Goal: Complete application form: Fill out and submit a form for a specific purpose

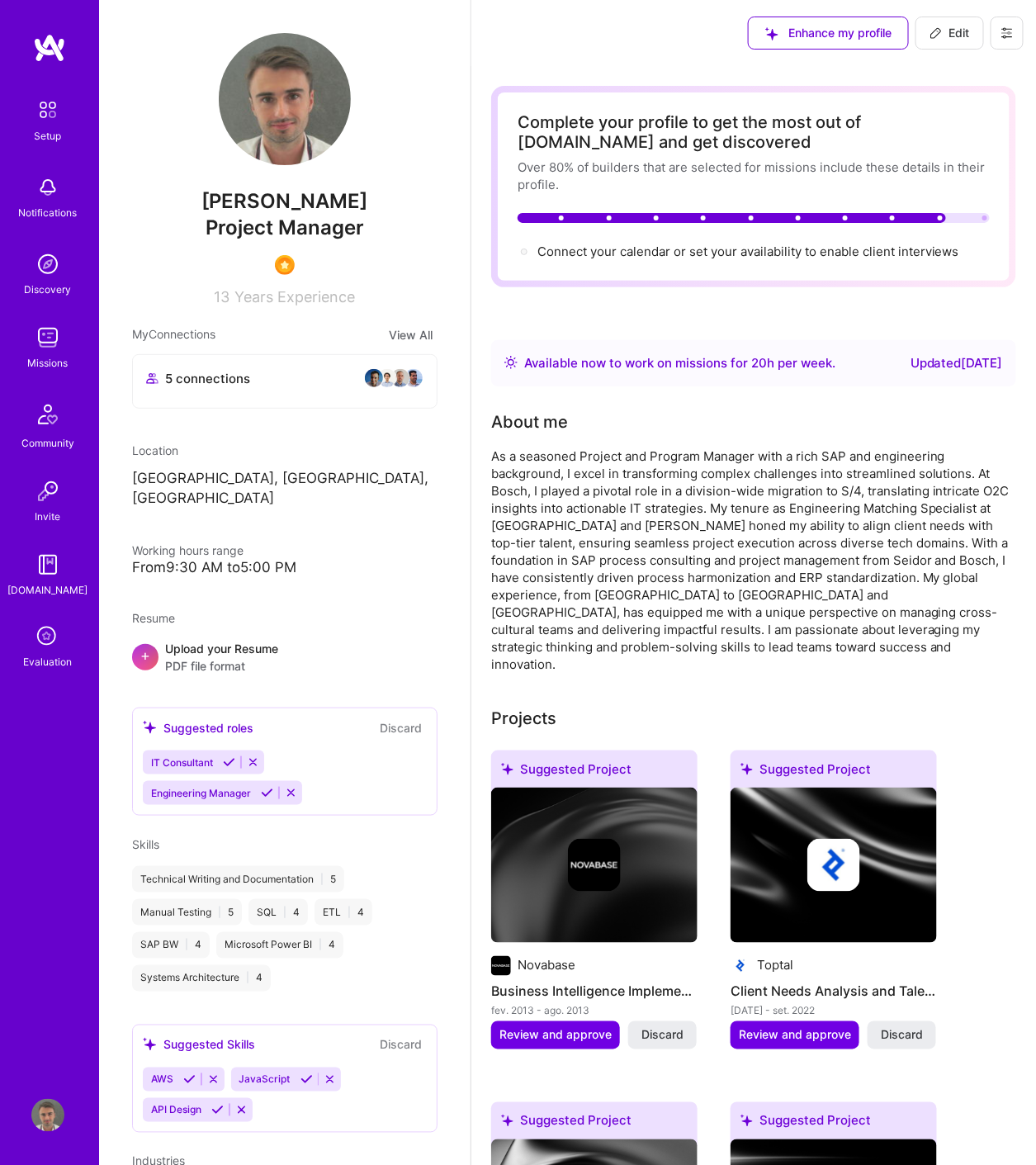
click at [43, 649] on icon at bounding box center [47, 637] width 31 height 31
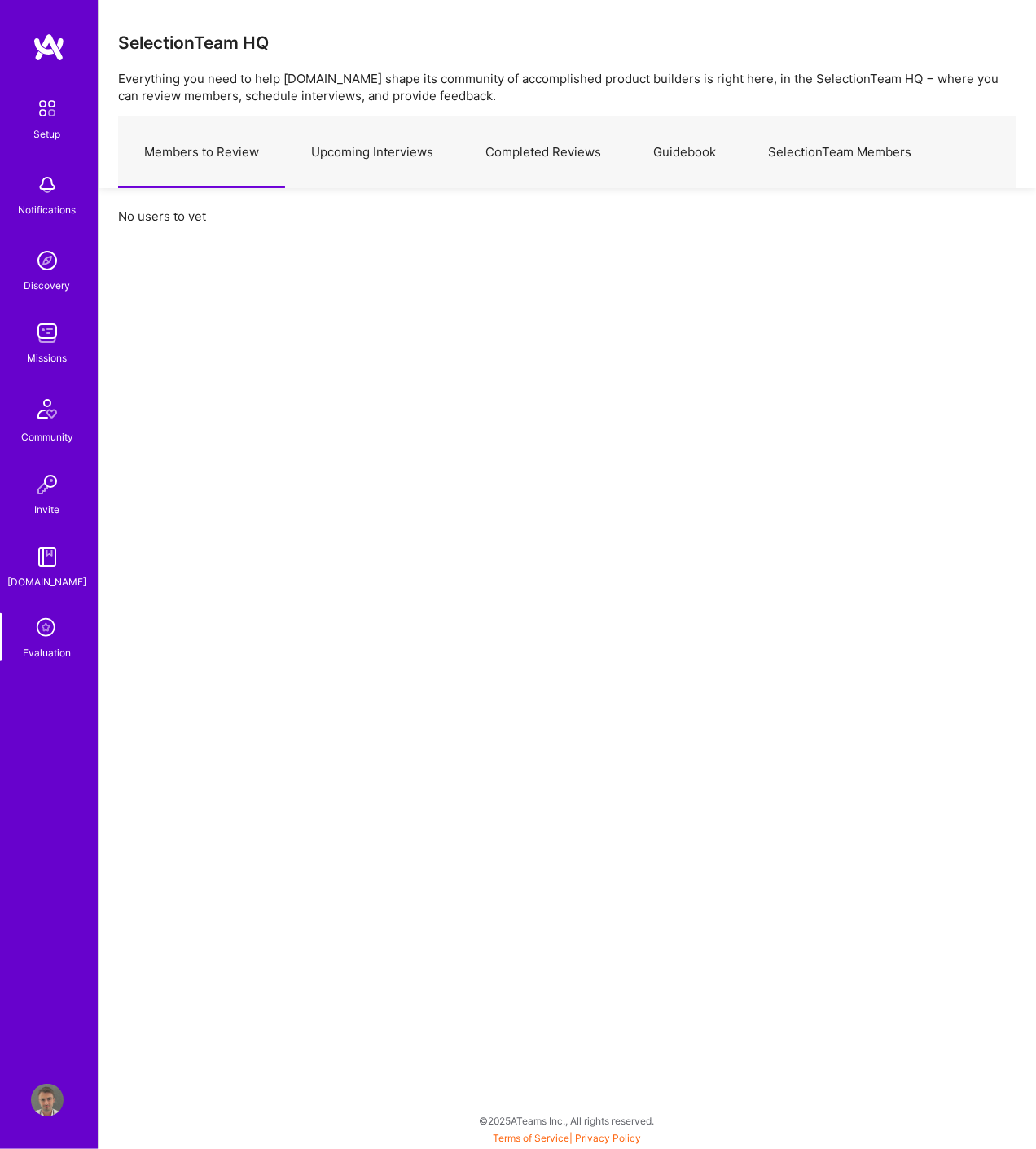
click at [407, 150] on link "Upcoming Interviews" at bounding box center [372, 153] width 174 height 71
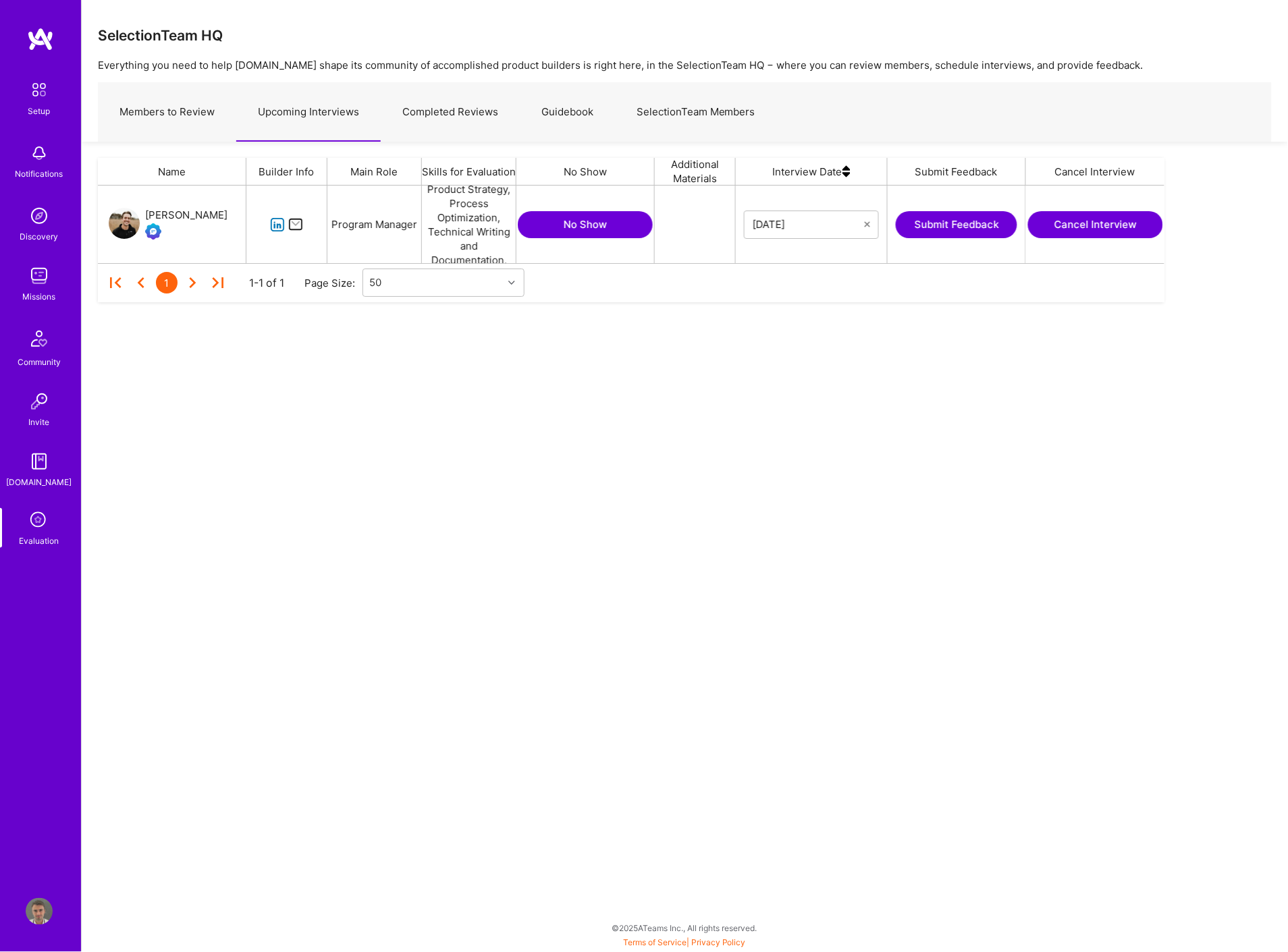
scroll to position [66, 1055]
click at [38, 517] on icon at bounding box center [39, 521] width 26 height 26
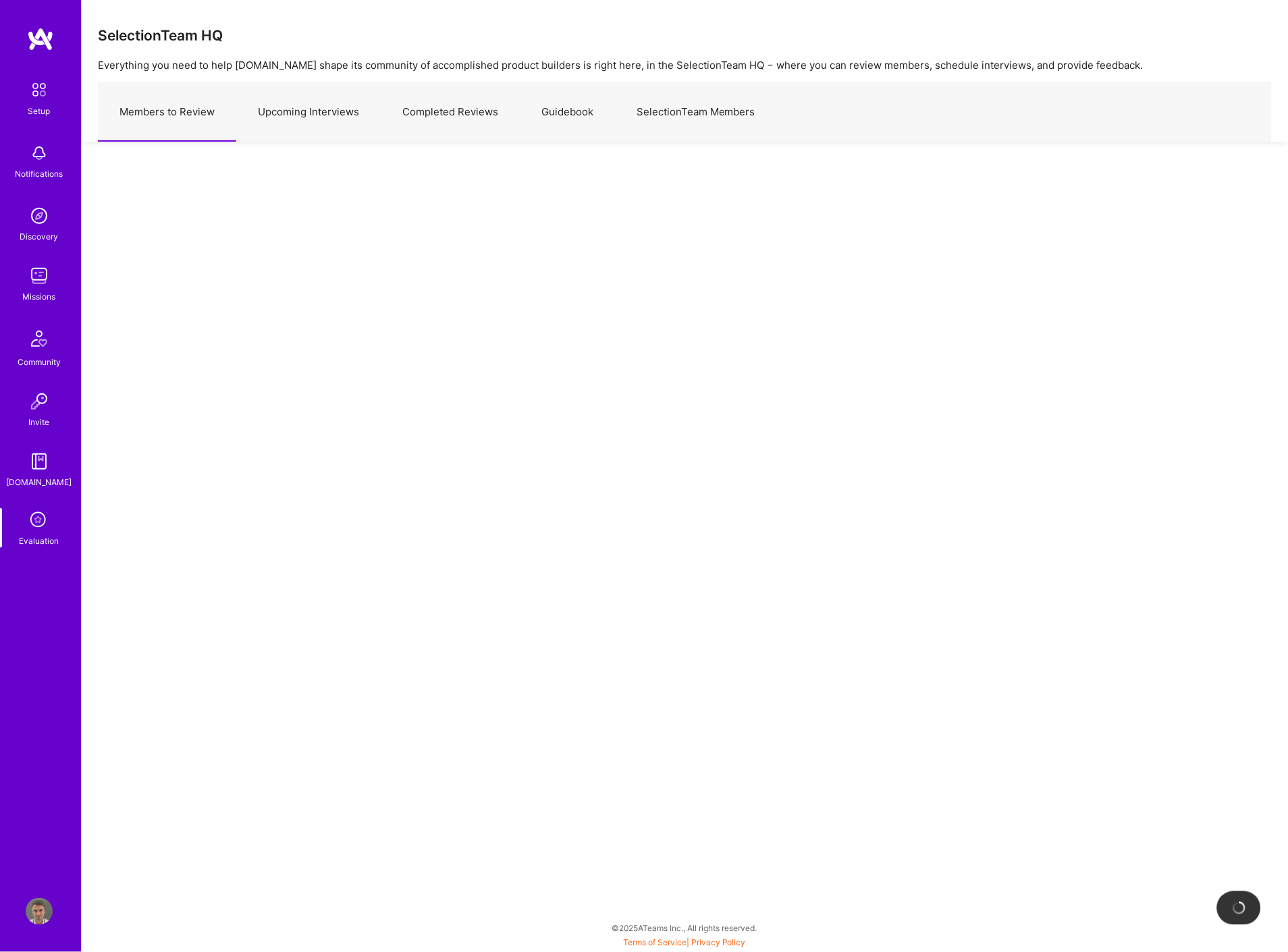
click at [32, 475] on div "[DOMAIN_NAME]" at bounding box center [39, 482] width 66 height 15
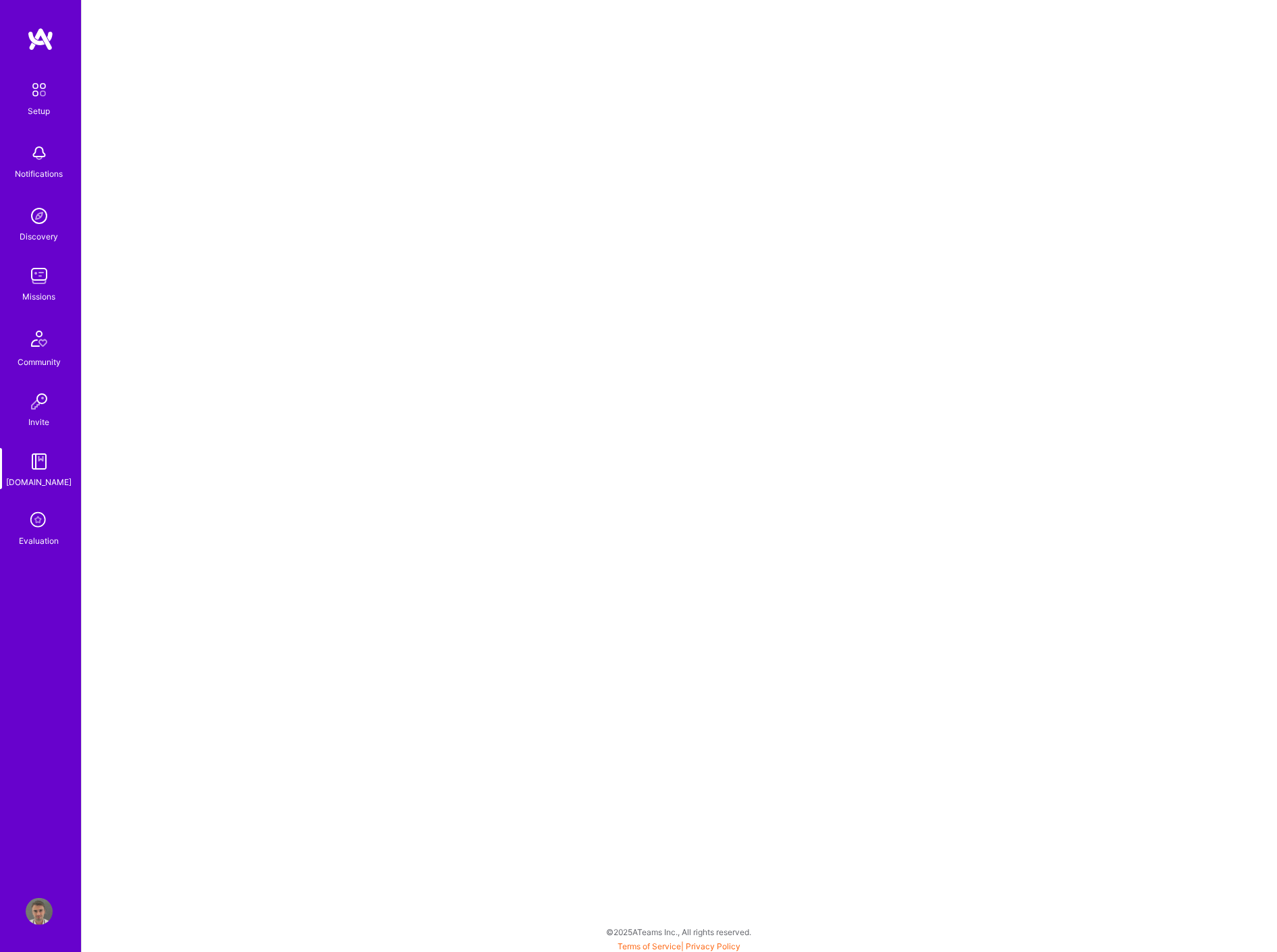
click at [47, 524] on icon at bounding box center [39, 521] width 26 height 26
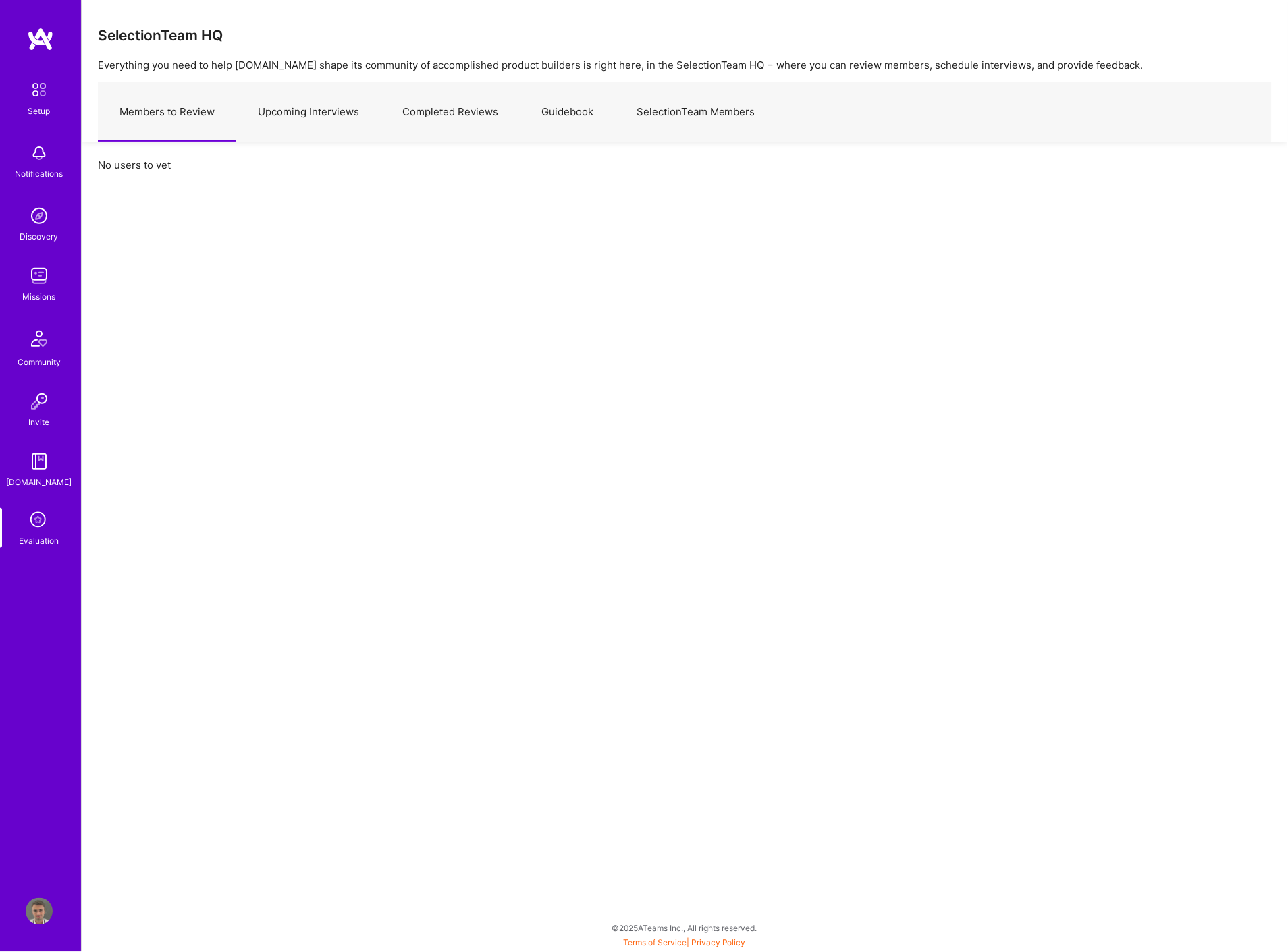
click at [557, 105] on link "Guidebook" at bounding box center [568, 112] width 95 height 59
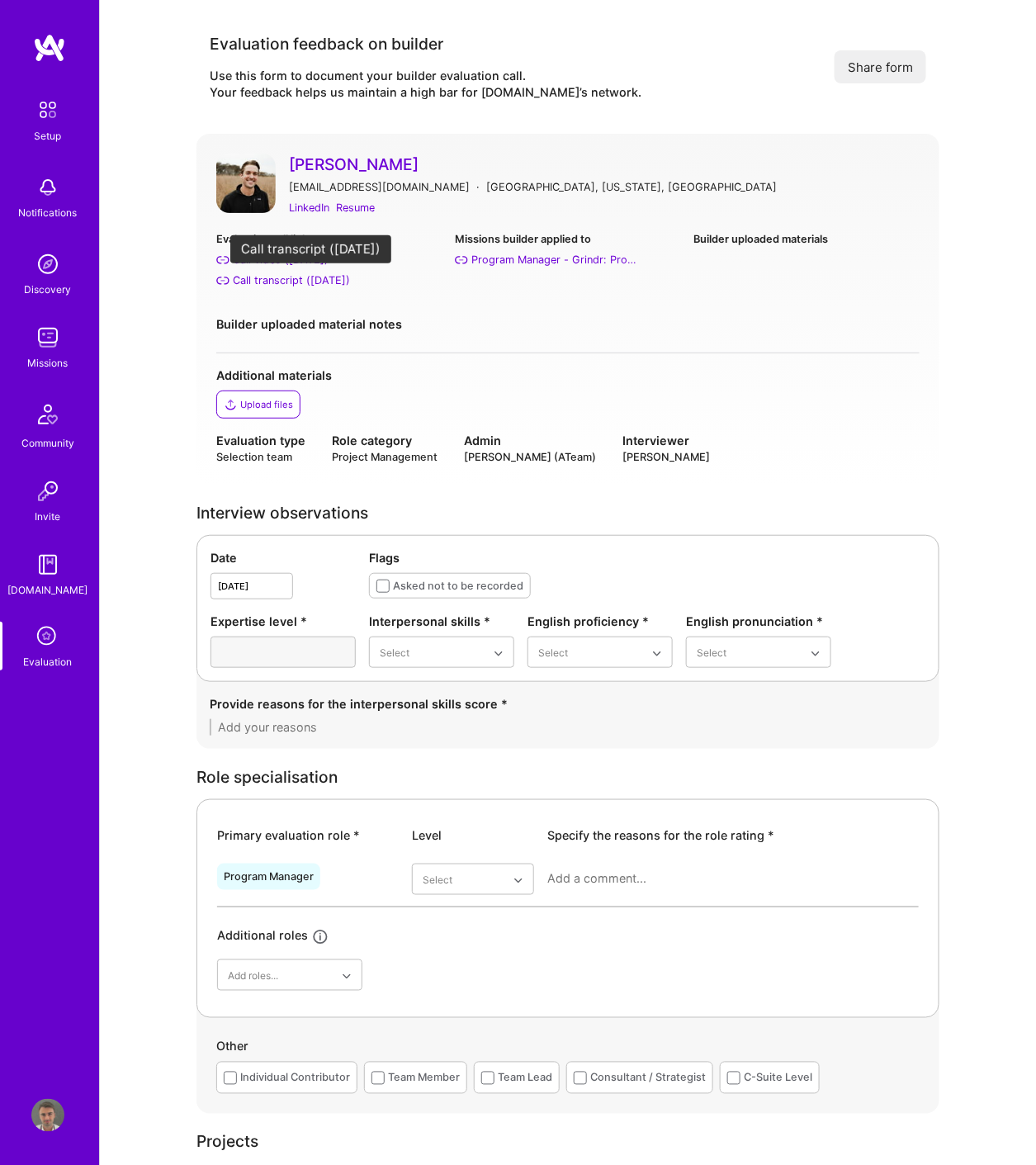
click at [326, 282] on div "Call transcript (Sep 23, 2025)" at bounding box center [291, 280] width 118 height 18
click at [343, 283] on div "Call transcript (Sep 23, 2025)" at bounding box center [291, 280] width 118 height 18
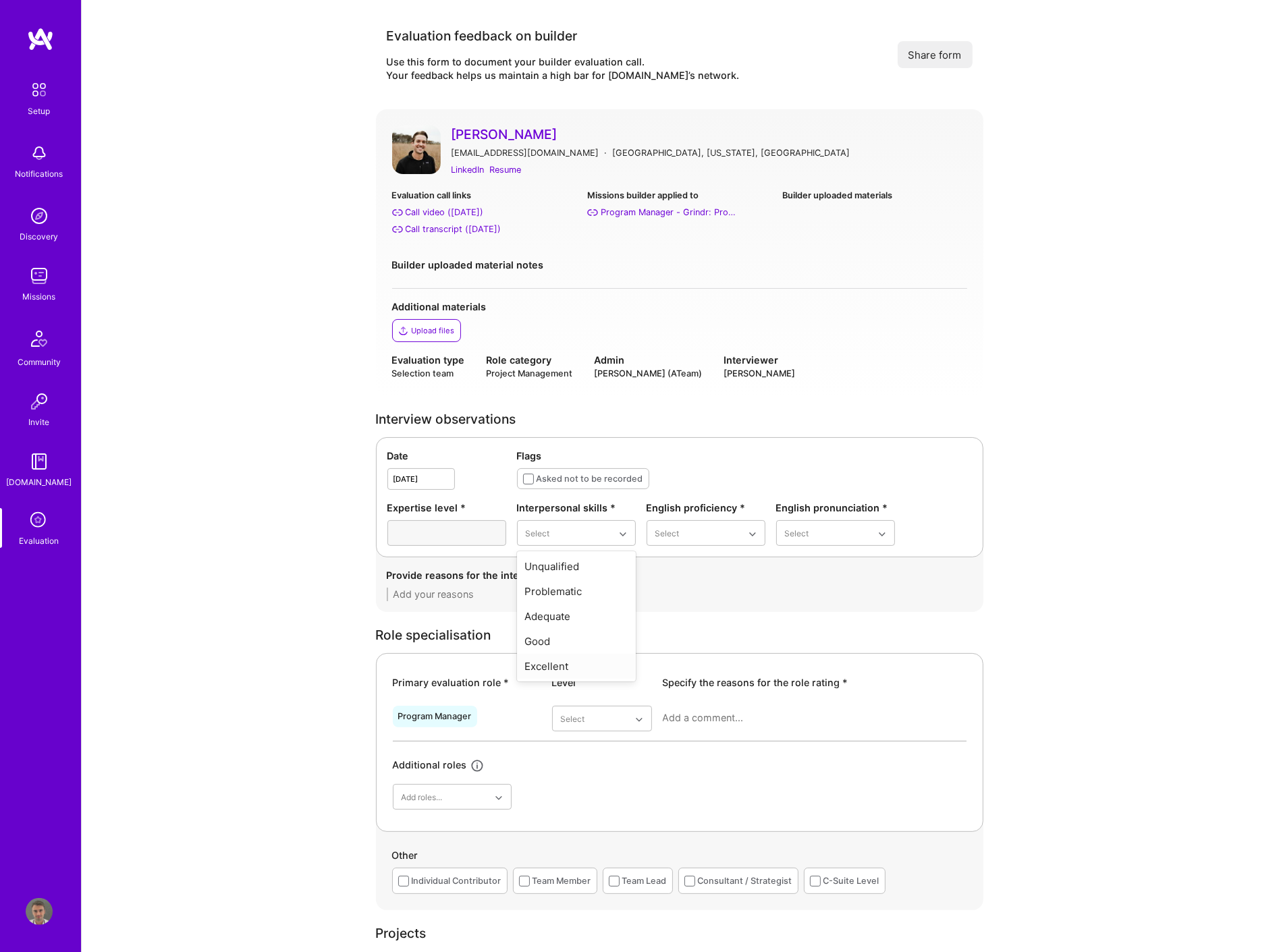
click at [568, 660] on div "Excellent" at bounding box center [577, 666] width 119 height 25
drag, startPoint x: 689, startPoint y: 653, endPoint x: 767, endPoint y: 590, distance: 100.3
click at [690, 653] on div "Native or functionally native" at bounding box center [706, 648] width 119 height 39
click at [812, 641] on div "Excellent" at bounding box center [836, 642] width 119 height 25
click at [602, 801] on div "Adequate" at bounding box center [602, 802] width 100 height 25
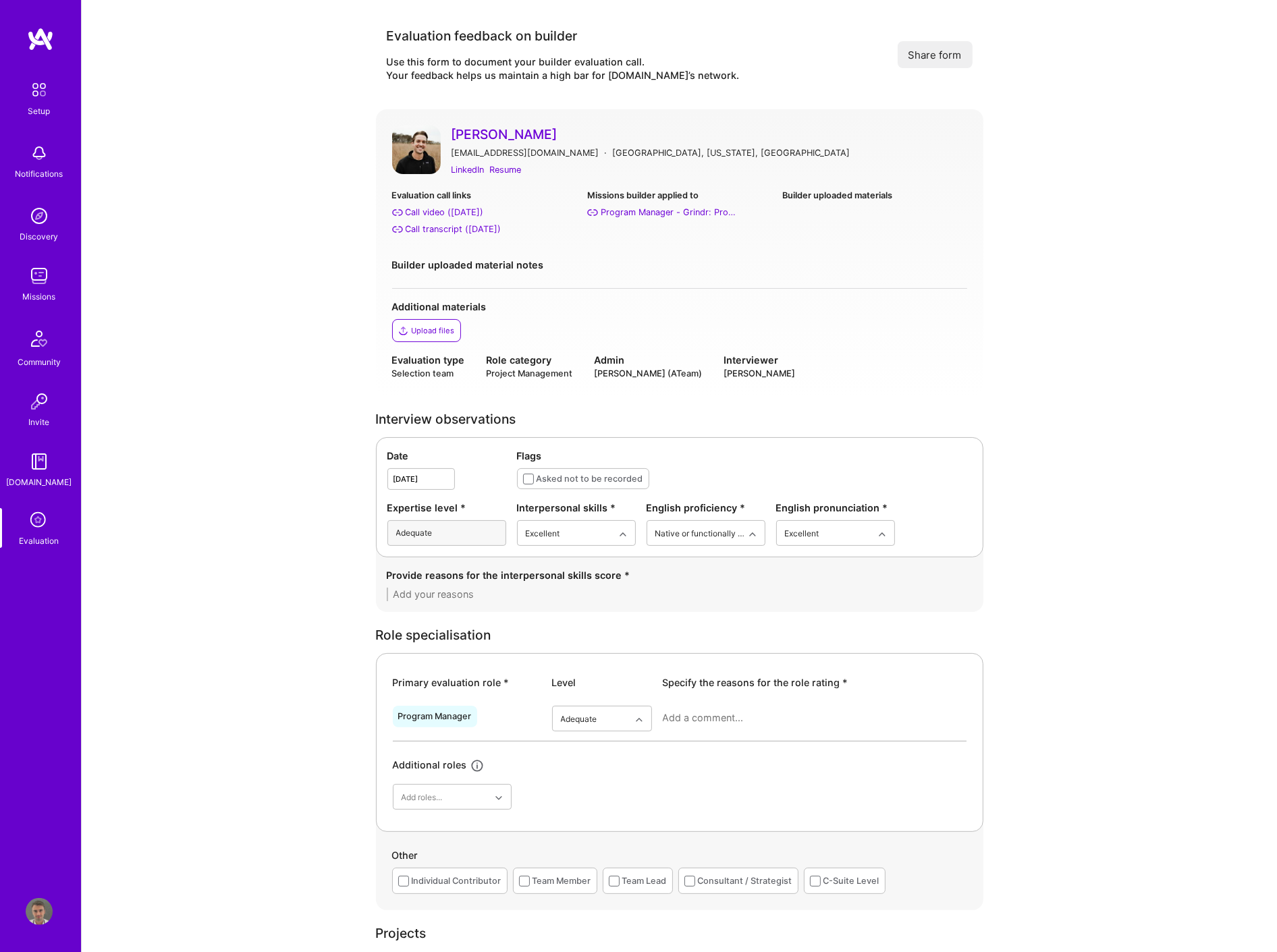
click at [481, 597] on textarea at bounding box center [679, 595] width 586 height 14
paste textarea "[PERSON_NAME] comes across as polite, educated, and well-prepared. His English …"
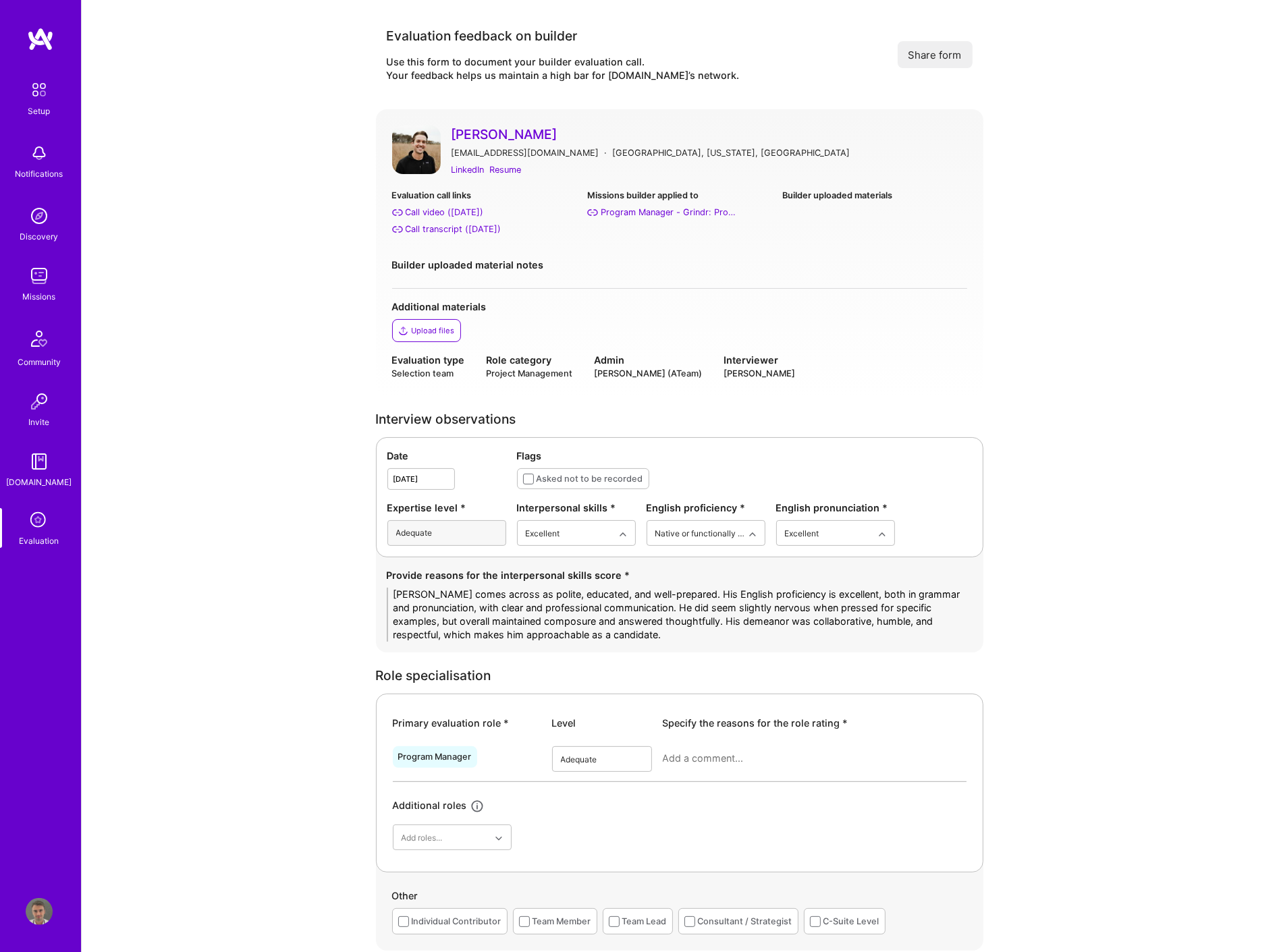
type textarea "[PERSON_NAME] comes across as polite, educated, and well-prepared. His English …"
click at [581, 847] on div "Good" at bounding box center [602, 843] width 100 height 25
click at [729, 765] on textarea at bounding box center [814, 759] width 304 height 14
paste textarea "For program management roles, Bryce demonstrates an adequate to good level. He …"
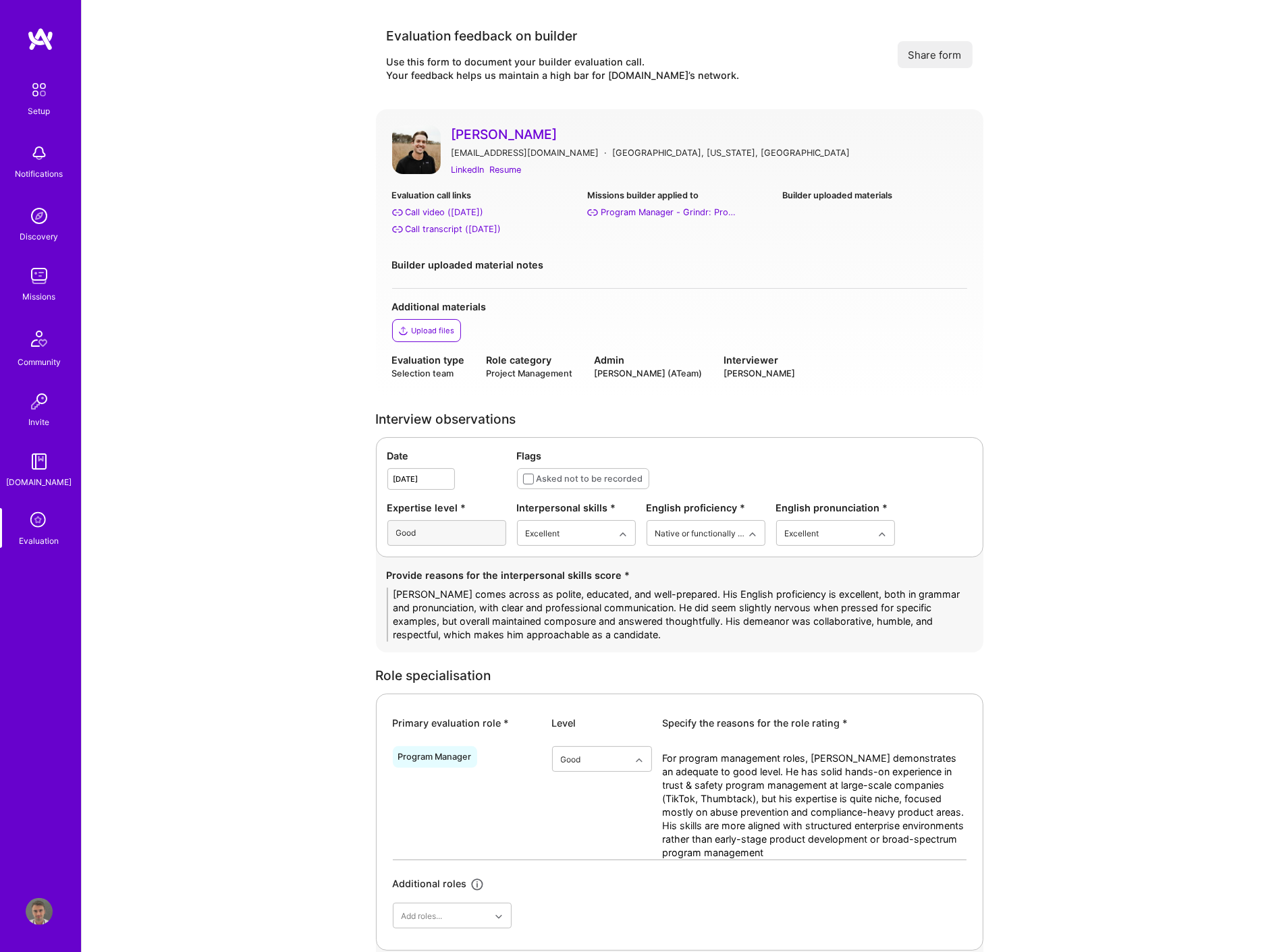
click at [804, 758] on textarea "For program management roles, Bryce demonstrates an adequate to good level. He …" at bounding box center [814, 806] width 304 height 108
click at [858, 757] on textarea "For program management roles in the safety and comlianc, Bryce demonstrates an …" at bounding box center [814, 806] width 304 height 108
drag, startPoint x: 699, startPoint y: 772, endPoint x: 734, endPoint y: 774, distance: 35.1
click at [734, 774] on textarea "For program management roles in the safety and comliance domain, Bryce demonstr…" at bounding box center [814, 806] width 304 height 108
drag, startPoint x: 731, startPoint y: 774, endPoint x: 716, endPoint y: 774, distance: 15.0
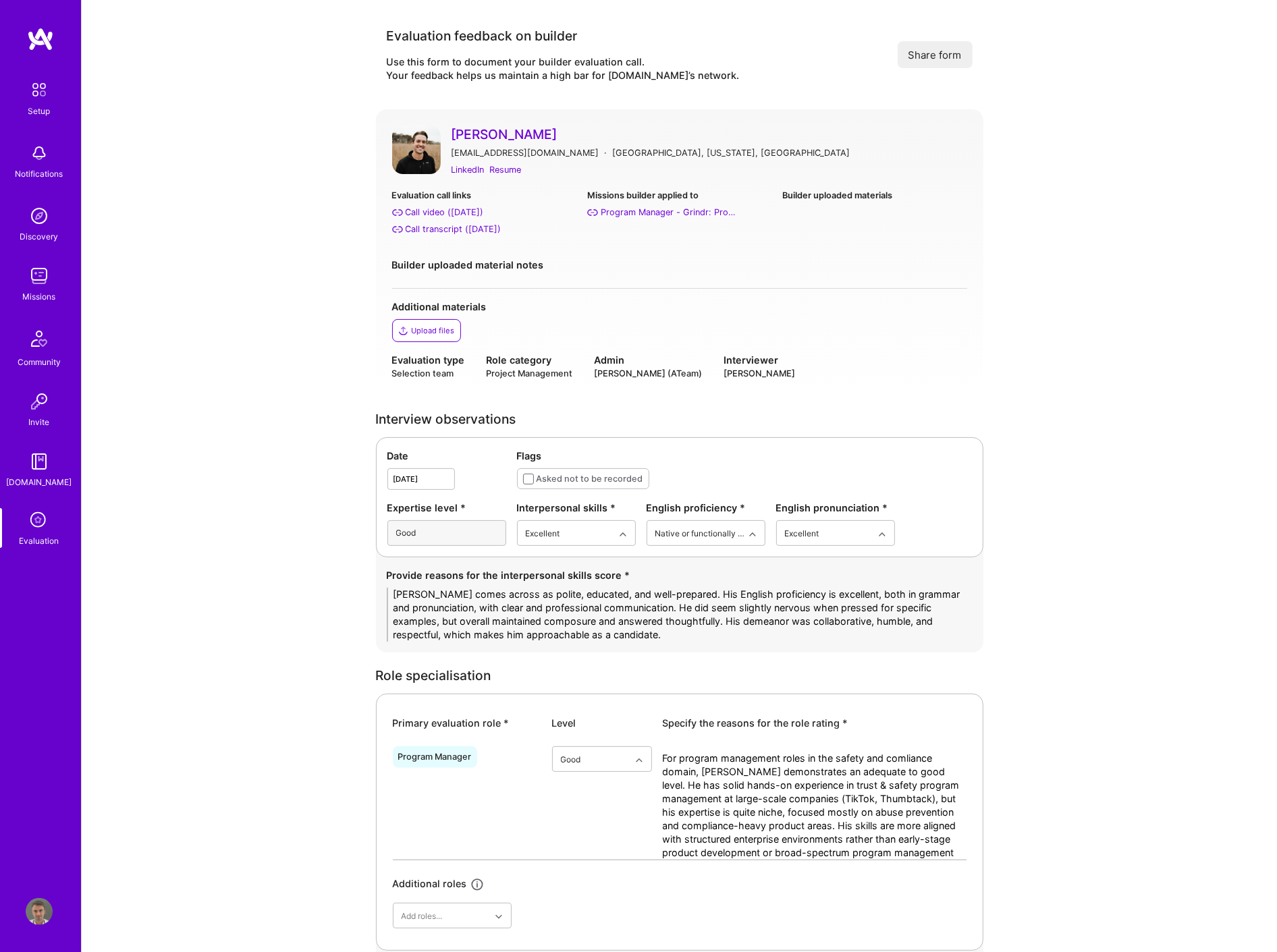
click at [730, 774] on textarea "For program management roles in the safety and comliance domain, Bryce demonstr…" at bounding box center [814, 806] width 304 height 108
click at [700, 773] on textarea "For program management roles in the safety and comliance domain, Bryce demonstr…" at bounding box center [814, 806] width 304 height 108
drag, startPoint x: 700, startPoint y: 773, endPoint x: 953, endPoint y: 768, distance: 253.0
click at [858, 768] on textarea "For program management roles in the safety and comliance domain, Bryce demonstr…" at bounding box center [814, 806] width 304 height 108
click at [743, 774] on textarea "For program management roles in the safety and comliance domain, Bryce demonstr…" at bounding box center [814, 806] width 304 height 108
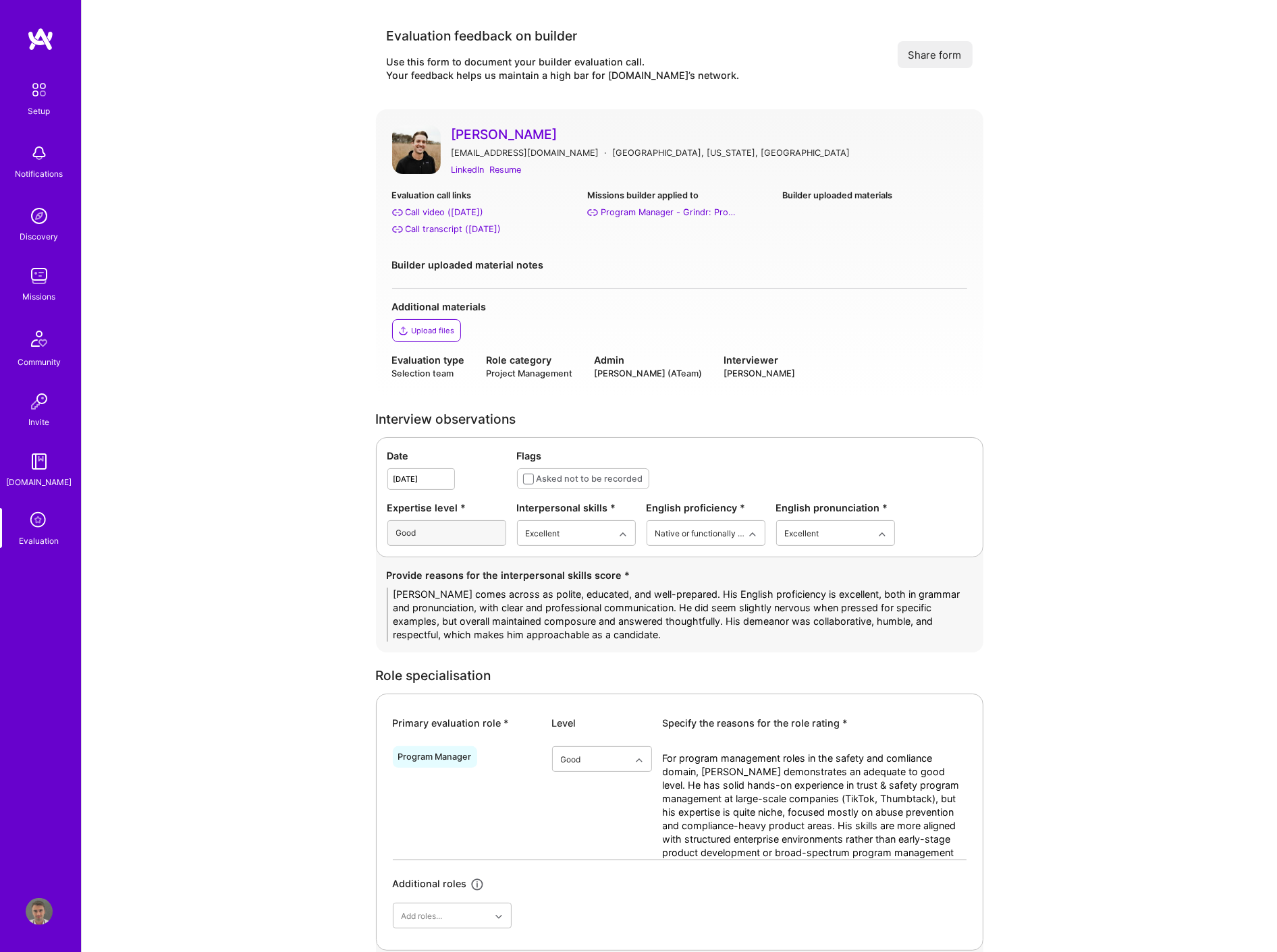
drag, startPoint x: 731, startPoint y: 773, endPoint x: 960, endPoint y: 772, distance: 229.0
click at [858, 772] on textarea "For program management roles in the safety and comliance domain, Bryce demonstr…" at bounding box center [814, 806] width 304 height 108
click at [772, 848] on textarea "For program management roles in the safety and comliance domain, Bryce showcase…" at bounding box center [814, 806] width 304 height 108
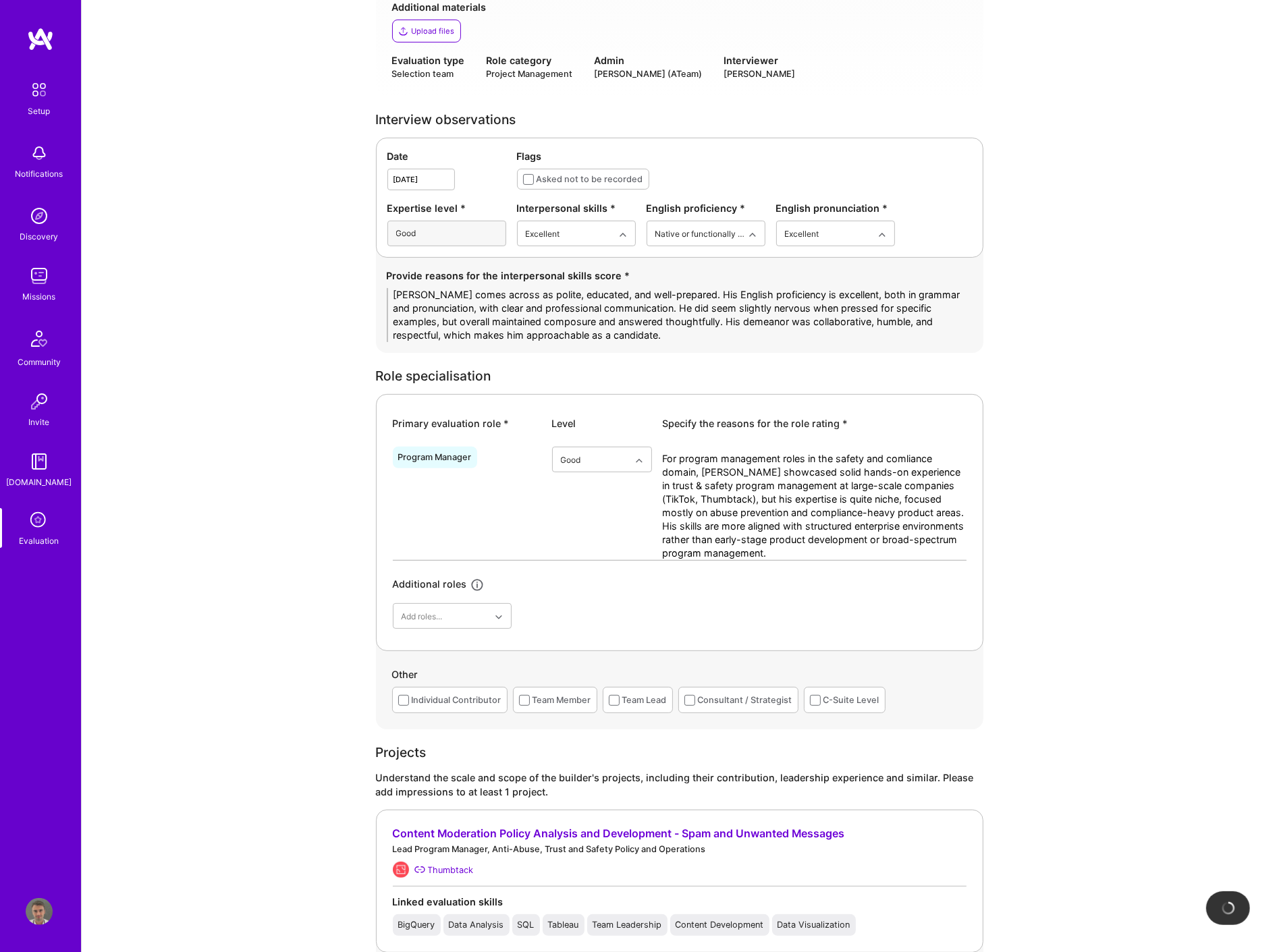
scroll to position [375, 0]
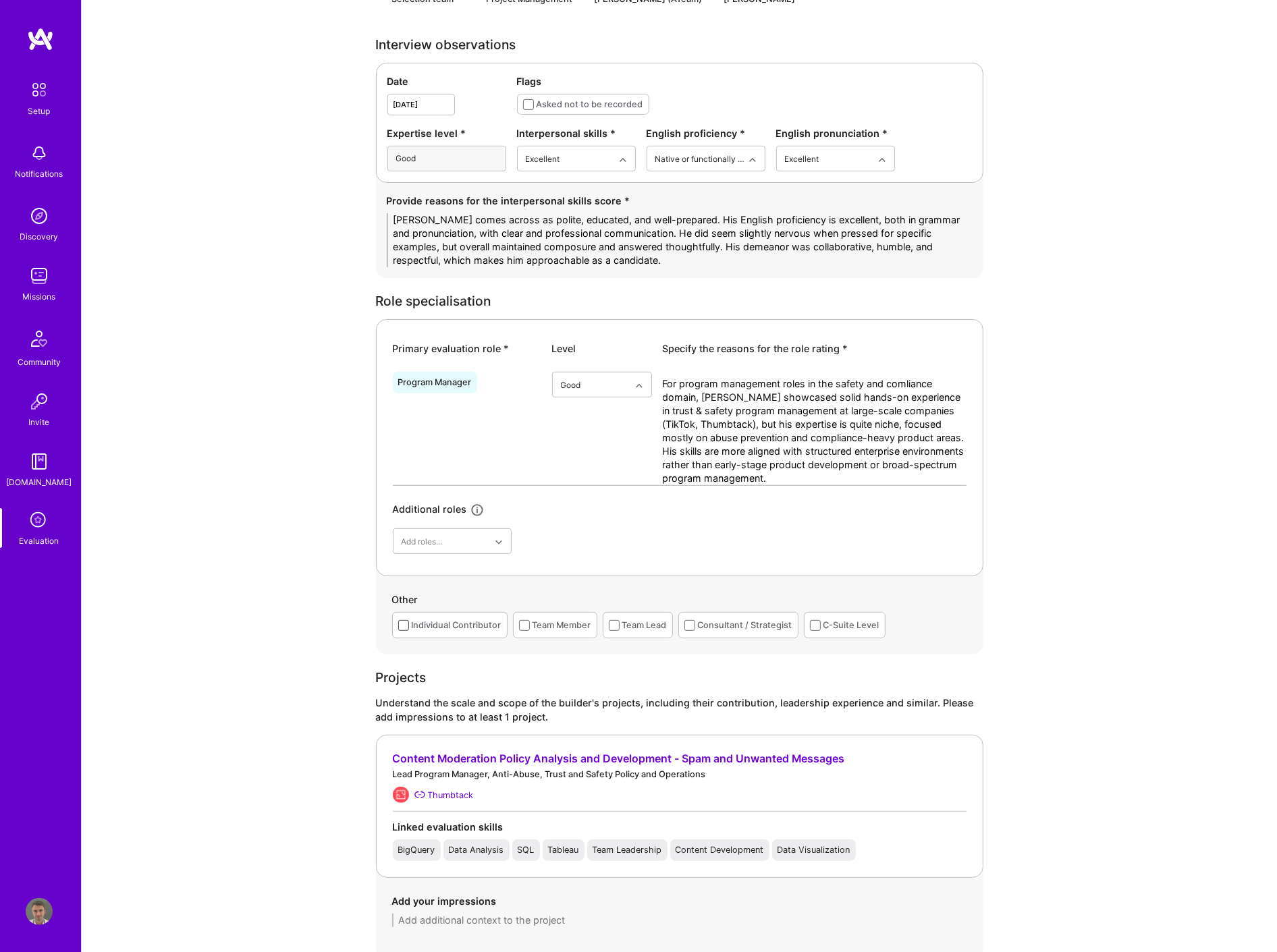
type textarea "For program management roles in the safety and comliance domain, Bryce showcase…"
click at [402, 623] on span at bounding box center [404, 626] width 11 height 11
click at [0, 0] on input "checkbox" at bounding box center [0, 0] width 0 height 0
click at [521, 623] on span at bounding box center [525, 626] width 11 height 11
click at [0, 0] on input "checkbox" at bounding box center [0, 0] width 0 height 0
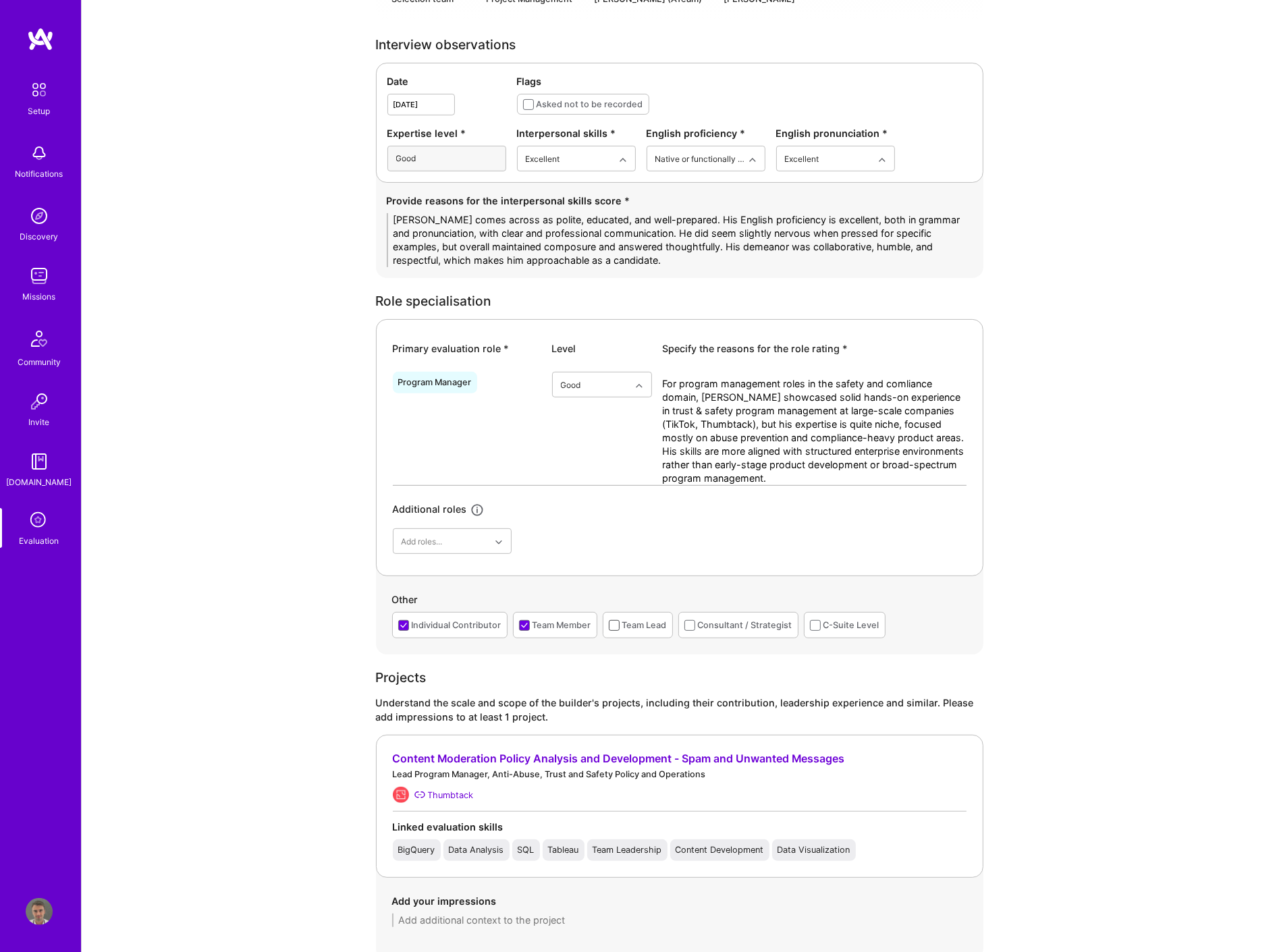
click at [611, 628] on span at bounding box center [615, 626] width 11 height 11
click at [0, 0] on input "checkbox" at bounding box center [0, 0] width 0 height 0
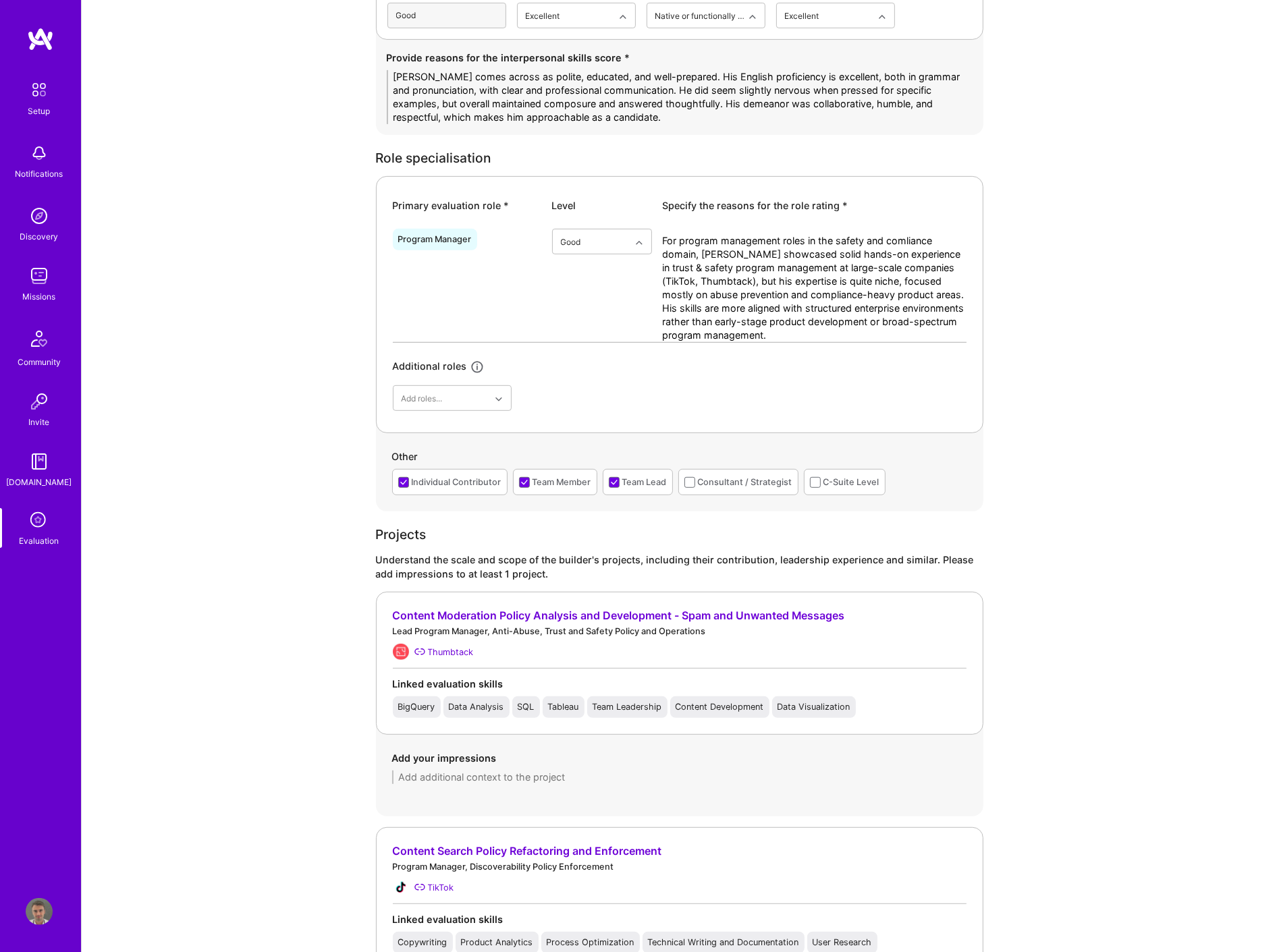
scroll to position [525, 0]
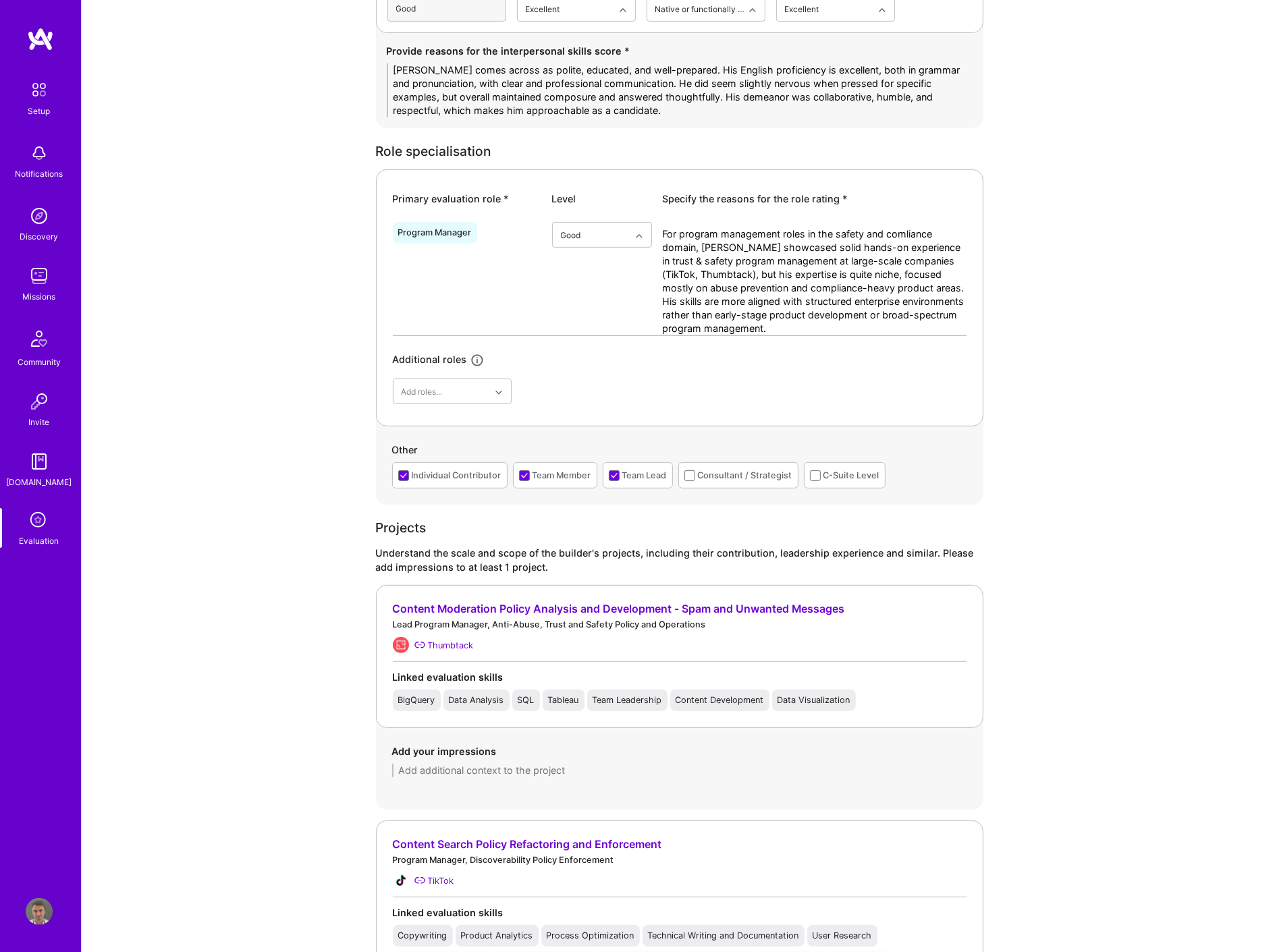
click at [501, 765] on textarea at bounding box center [680, 771] width 575 height 14
paste textarea "efined content moderation policies, led analyst teams, and reduced exposure to …"
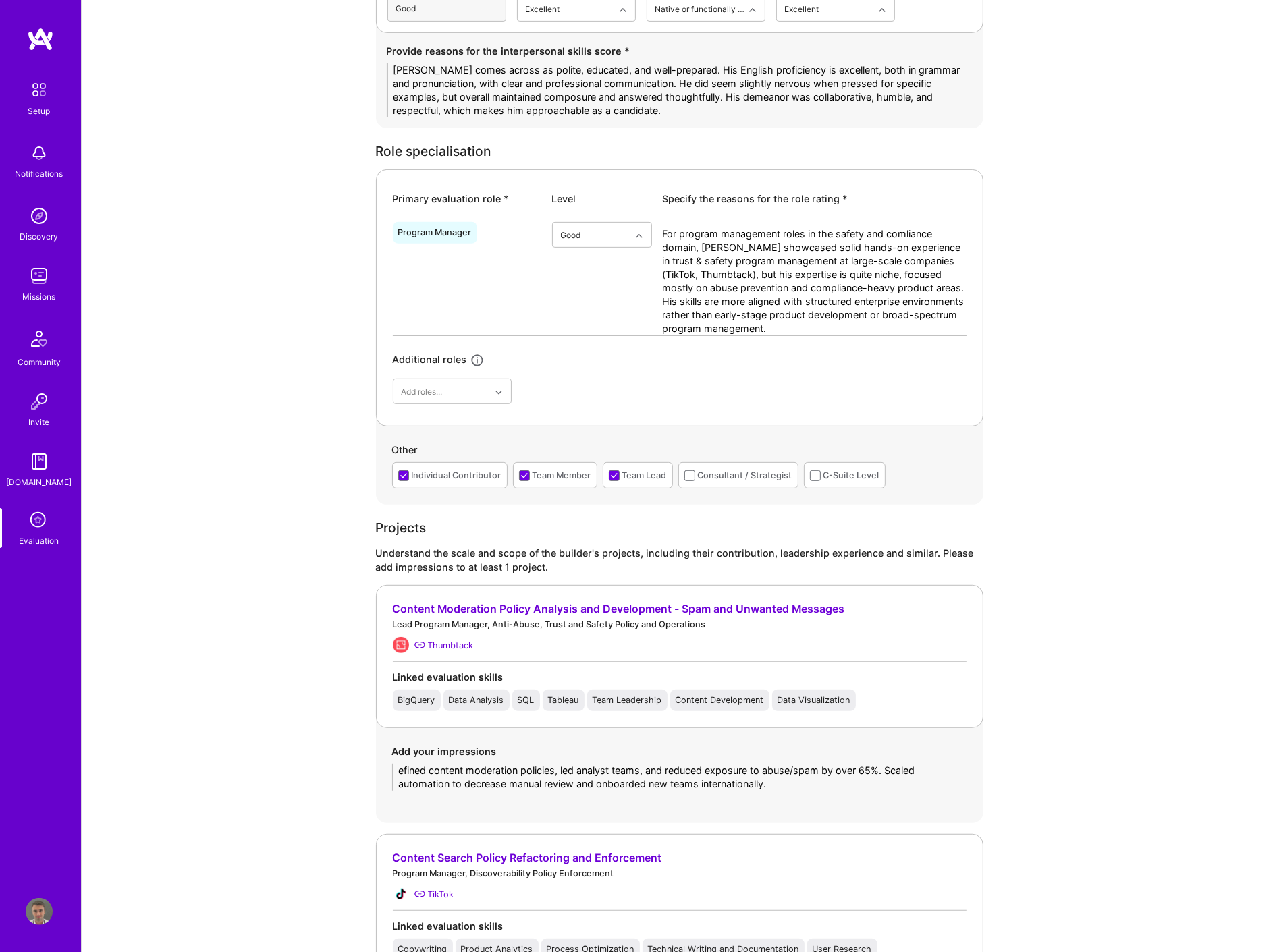
click at [397, 768] on textarea "efined content moderation policies, led analyst teams, and reduced exposure to …" at bounding box center [680, 777] width 575 height 27
click at [858, 768] on textarea "Bryce defined content moderation policies, led analyst teams, and reduced expos…" at bounding box center [680, 777] width 575 height 27
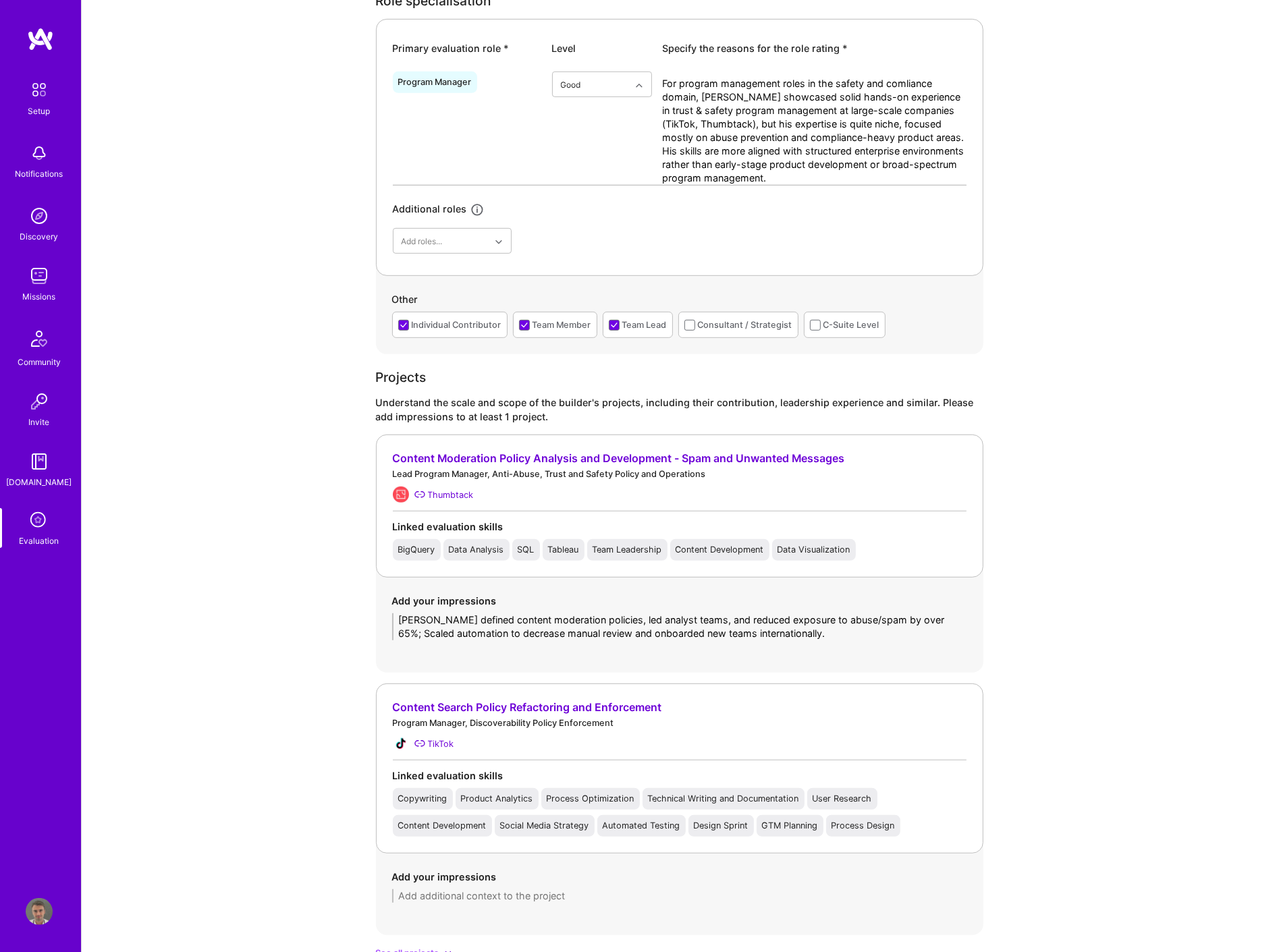
scroll to position [750, 0]
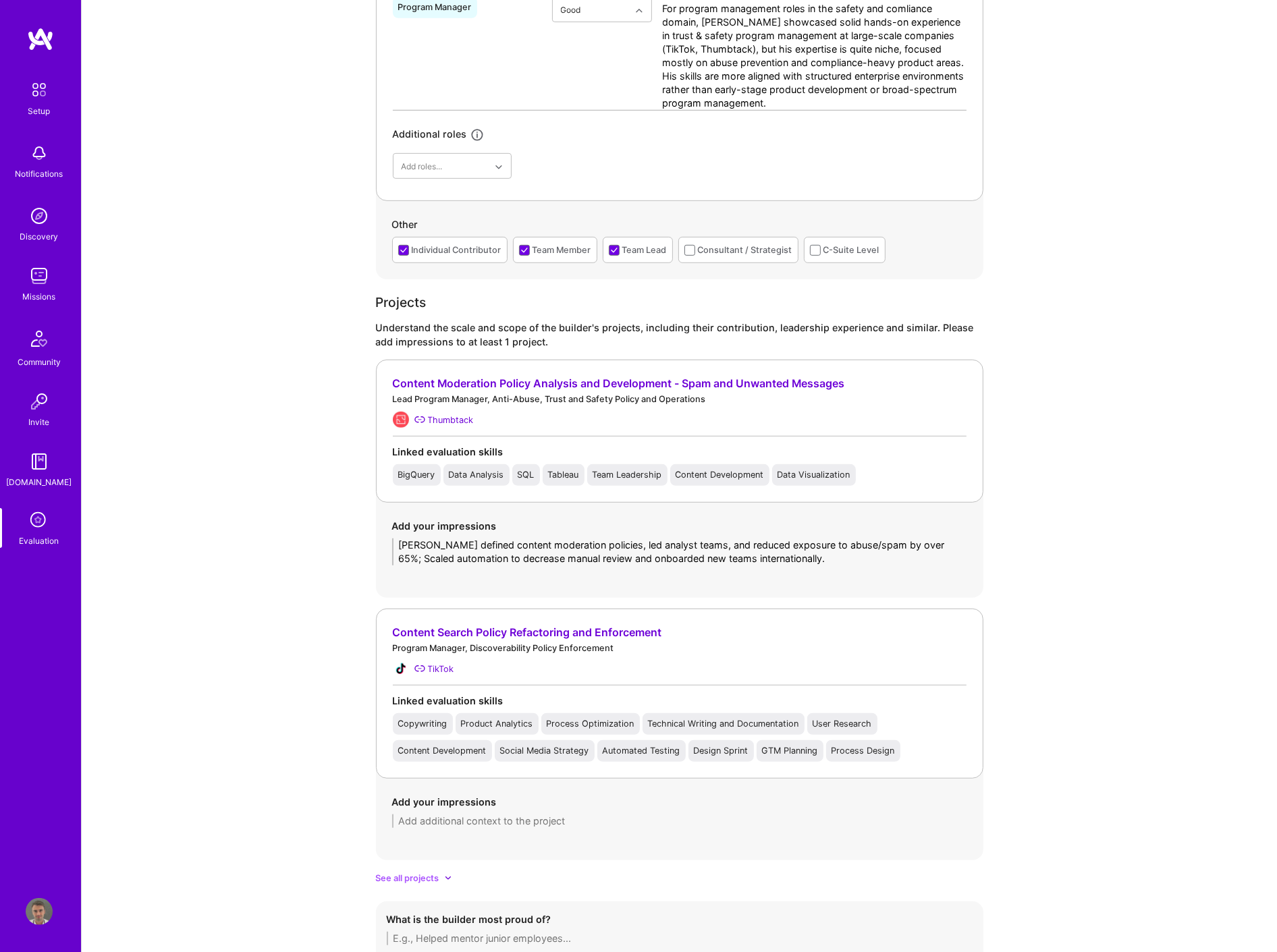
type textarea "[PERSON_NAME] defined content moderation policies, led analyst teams, and reduc…"
click at [414, 881] on span "See all projects" at bounding box center [408, 878] width 64 height 15
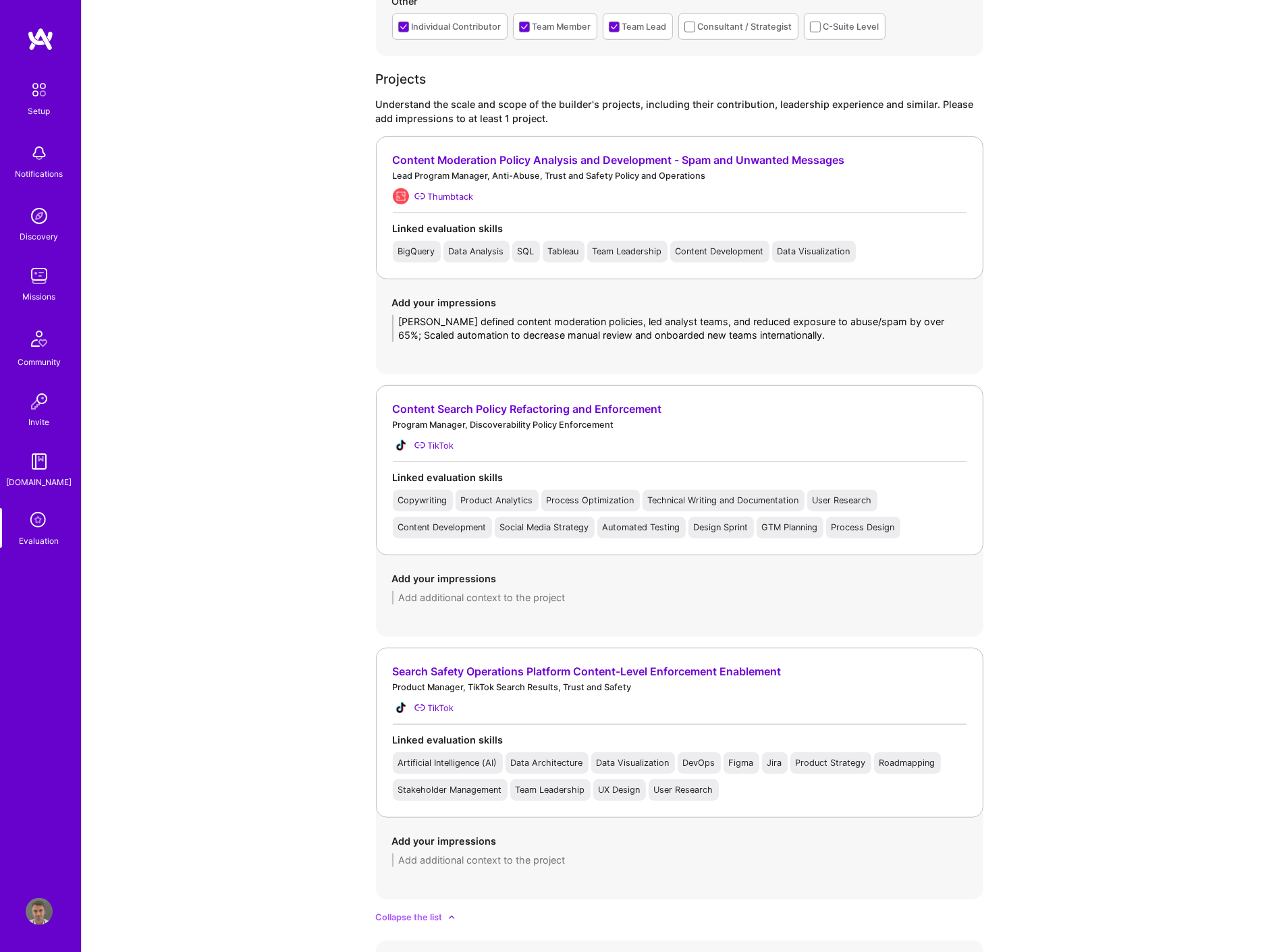
scroll to position [975, 0]
click at [470, 860] on textarea at bounding box center [680, 859] width 575 height 14
paste textarea "Owned the program roadmap for an internal global tool that managed safety inter…"
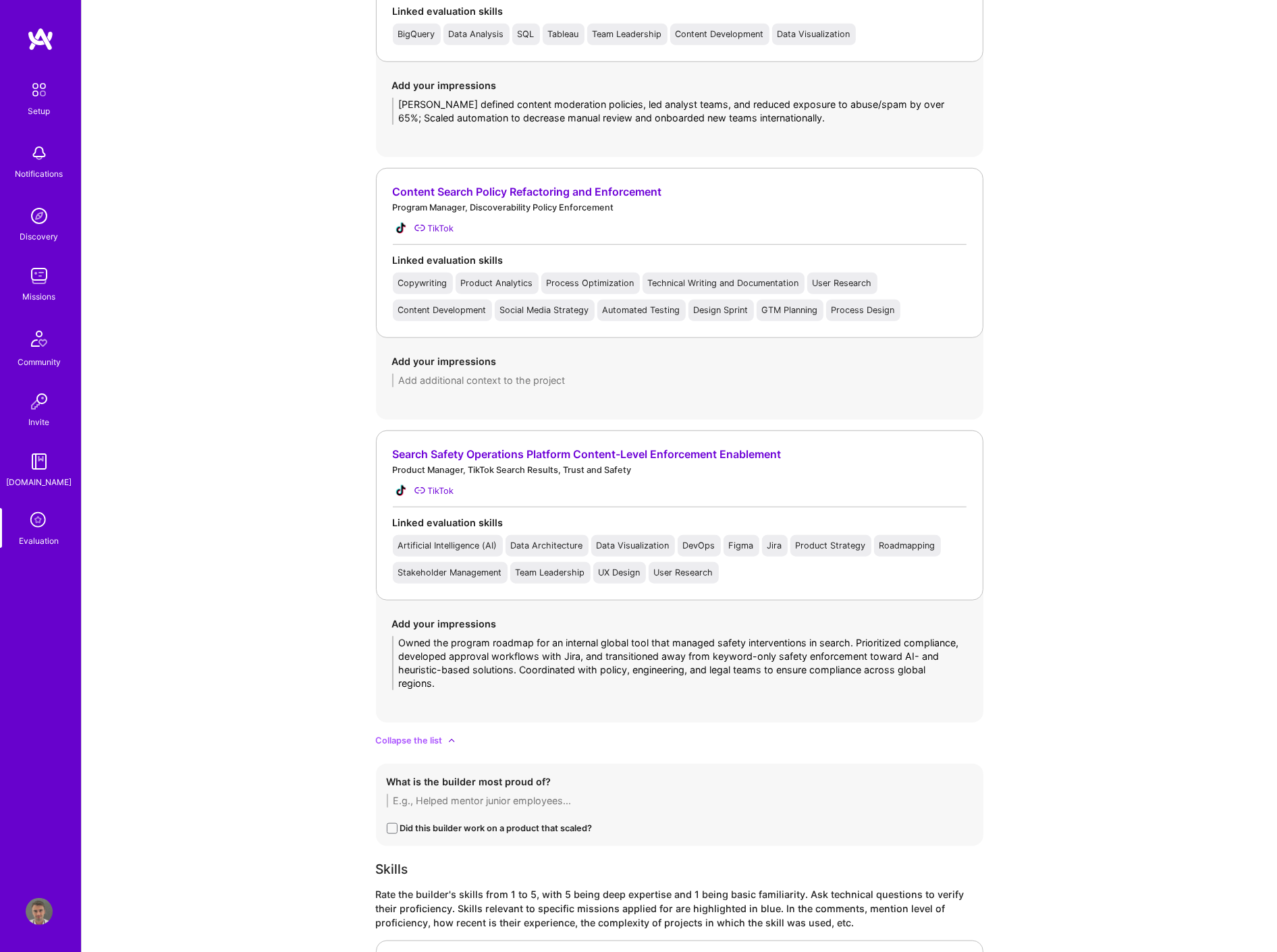
scroll to position [1200, 0]
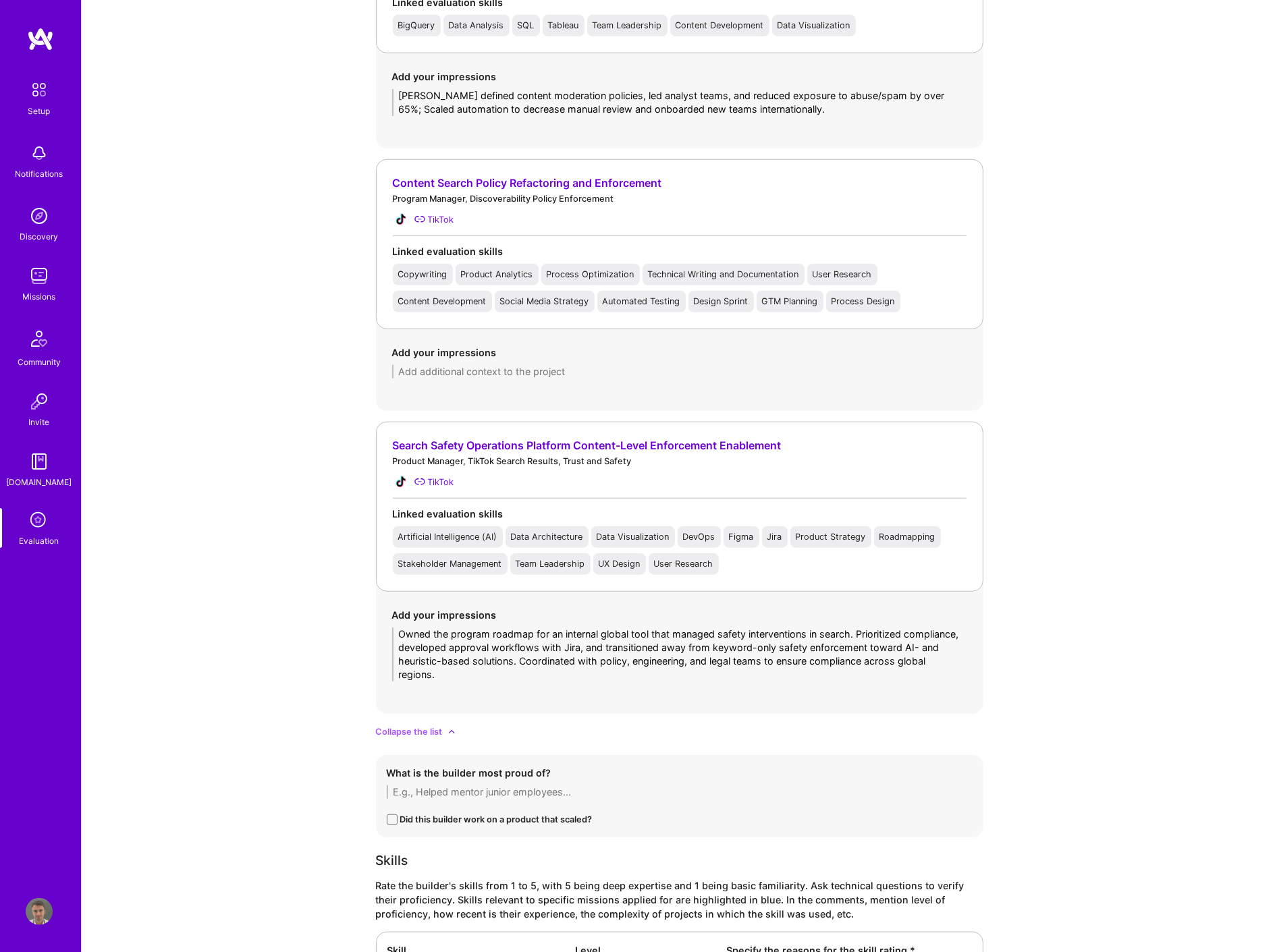
drag, startPoint x: 857, startPoint y: 631, endPoint x: 863, endPoint y: 611, distance: 20.9
click at [857, 630] on textarea "Owned the program roadmap for an internal global tool that managed safety inter…" at bounding box center [680, 655] width 575 height 54
click at [858, 650] on textarea "Owned the program roadmap for an internal global tool that managed safety inter…" at bounding box center [680, 655] width 575 height 54
click at [846, 669] on textarea "Owned the program roadmap for an internal global tool that managed safety inter…" at bounding box center [680, 655] width 575 height 54
click at [836, 650] on textarea "Owned the program roadmap for an internal global tool that managed safety inter…" at bounding box center [680, 655] width 575 height 54
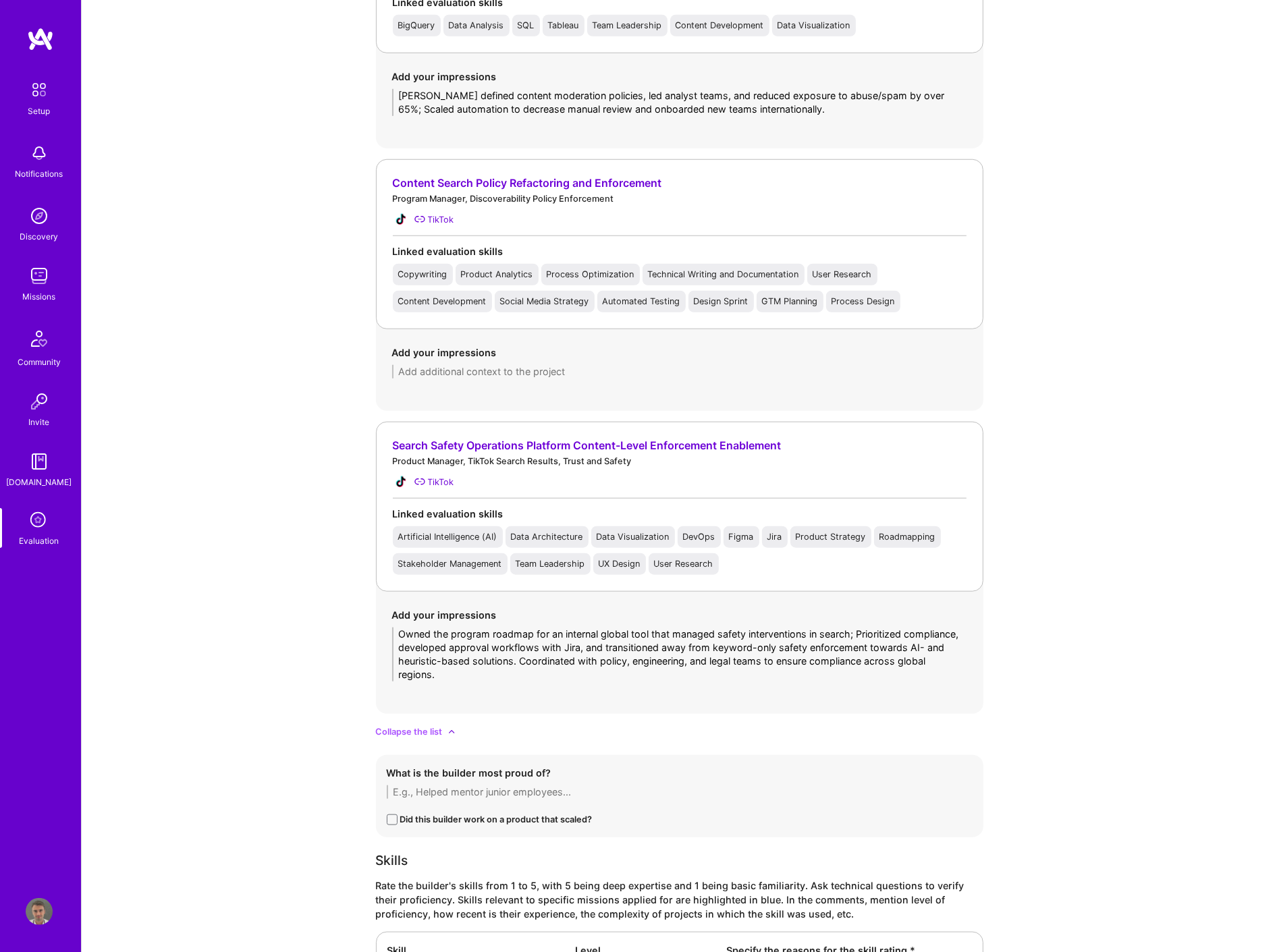
click at [838, 650] on textarea "Owned the program roadmap for an internal global tool that managed safety inter…" at bounding box center [680, 655] width 575 height 54
click at [579, 653] on textarea "Owned the program roadmap for an internal global tool that managed safety inter…" at bounding box center [680, 655] width 575 height 54
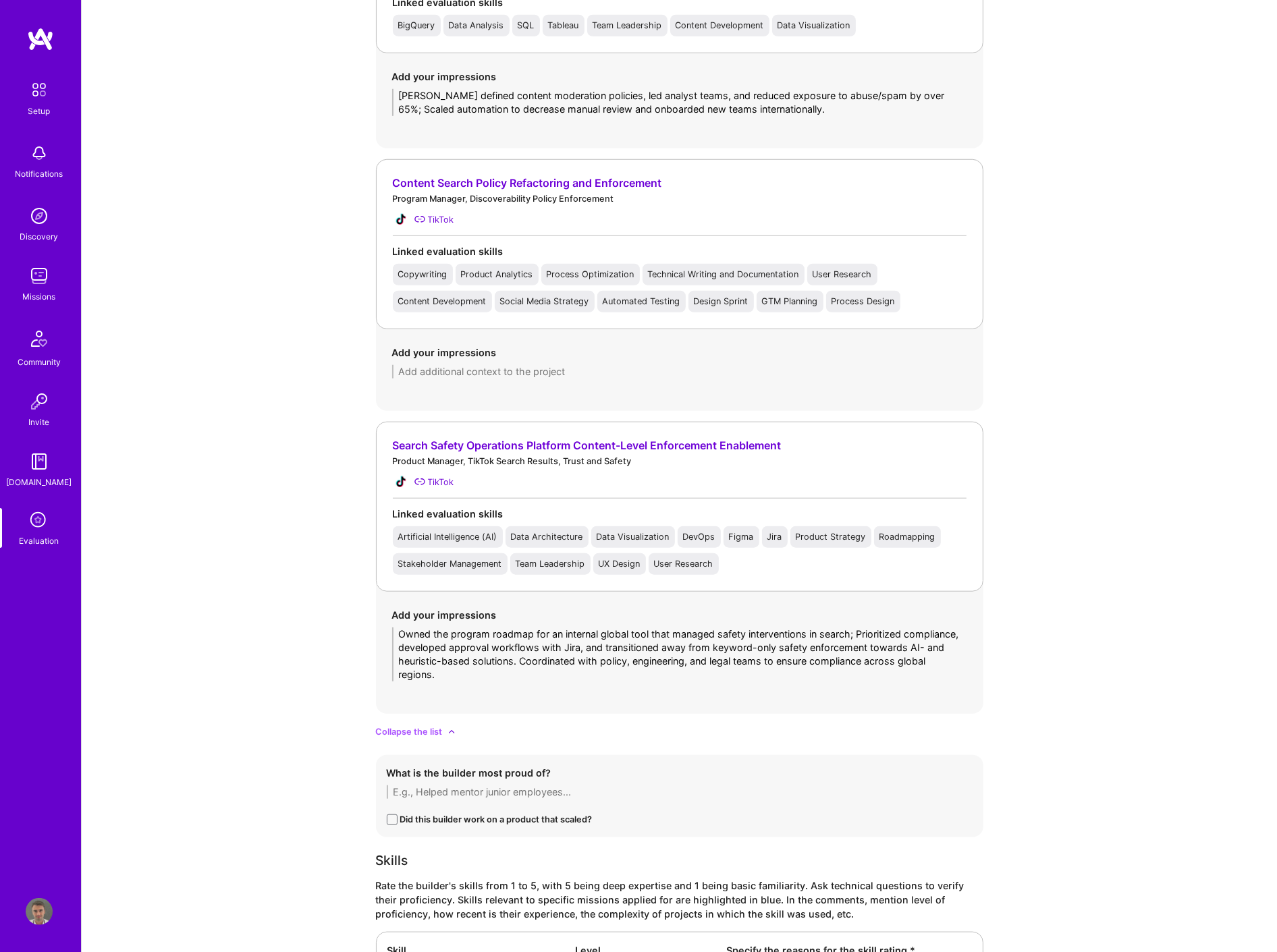
click at [552, 687] on div "Add your impressions Owned the program roadmap for an internal global tool that…" at bounding box center [680, 644] width 608 height 106
click at [594, 664] on textarea "Owned the program roadmap for an internal global tool that managed safety inter…" at bounding box center [680, 655] width 575 height 54
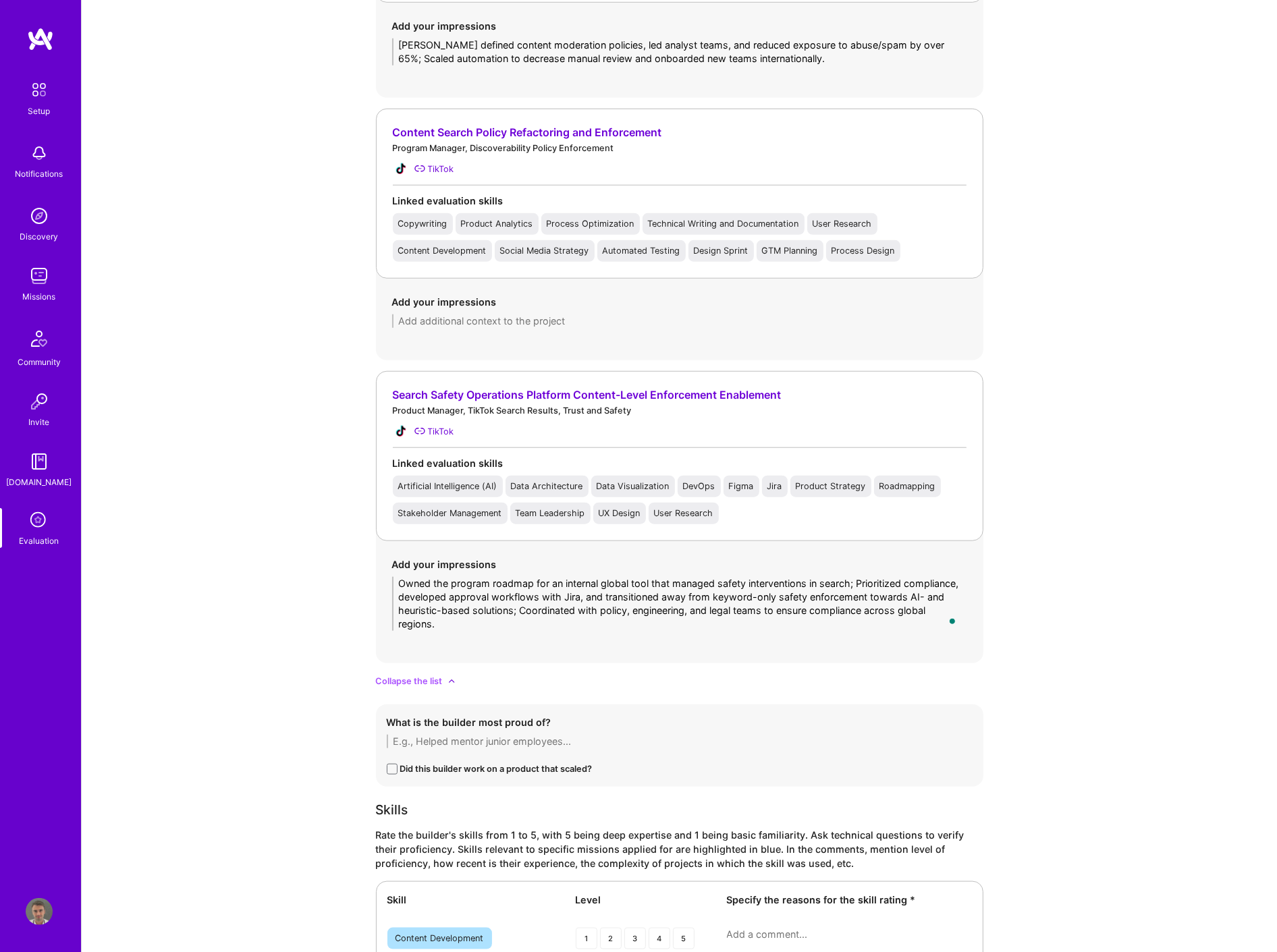
scroll to position [1274, 0]
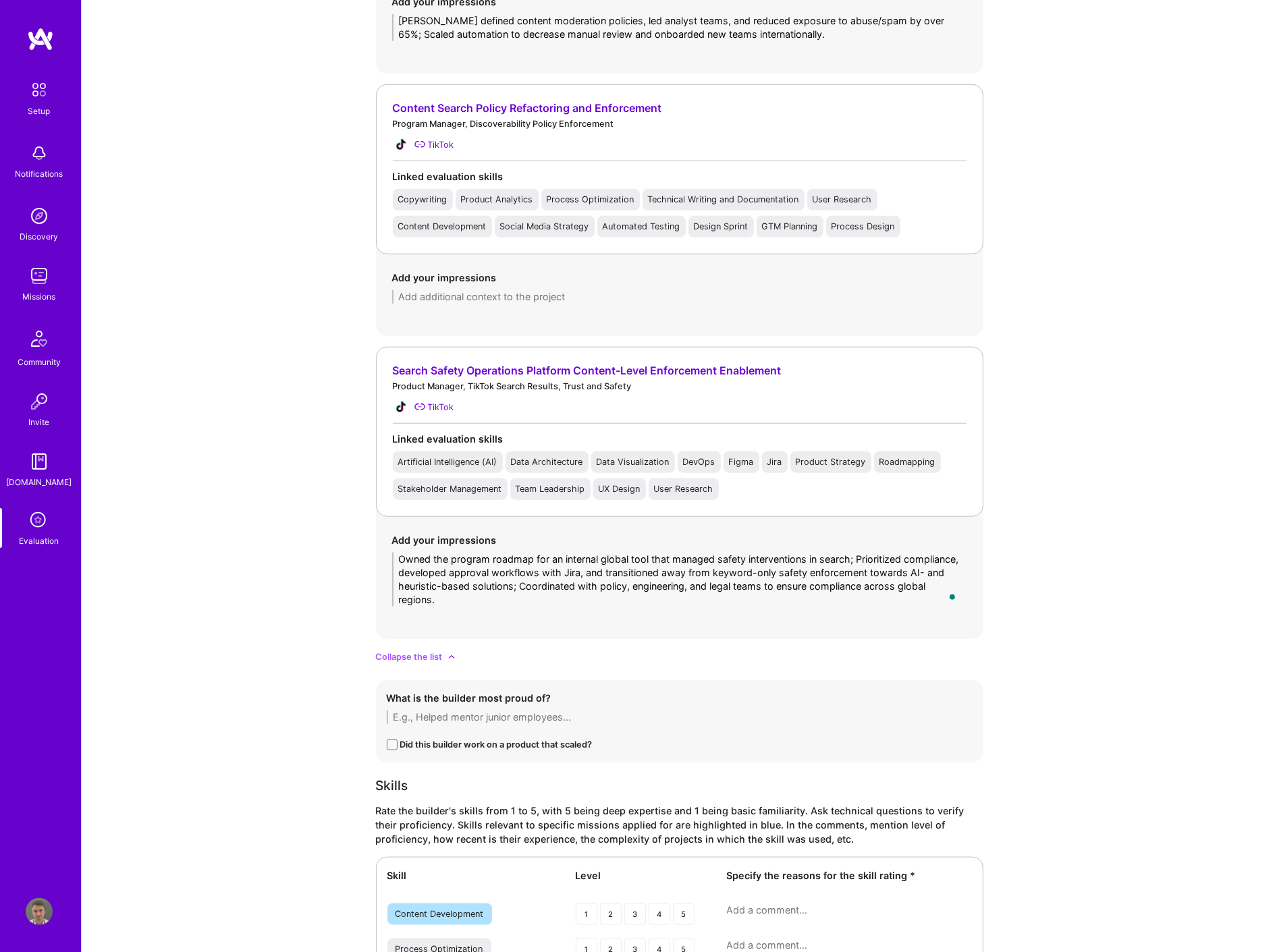
type textarea "Owned the program roadmap for an internal global tool that managed safety inter…"
click at [702, 24] on textarea "[PERSON_NAME] defined content moderation policies, led analyst teams, and reduc…" at bounding box center [680, 28] width 575 height 27
click at [702, 25] on textarea "[PERSON_NAME] defined content moderation policies, led analyst teams, and reduc…" at bounding box center [680, 28] width 575 height 27
click at [702, 25] on textarea "[PERSON_NAME] defined content moderation policies, led analyst teams, and reduc…" at bounding box center [680, 28] width 575 height 27
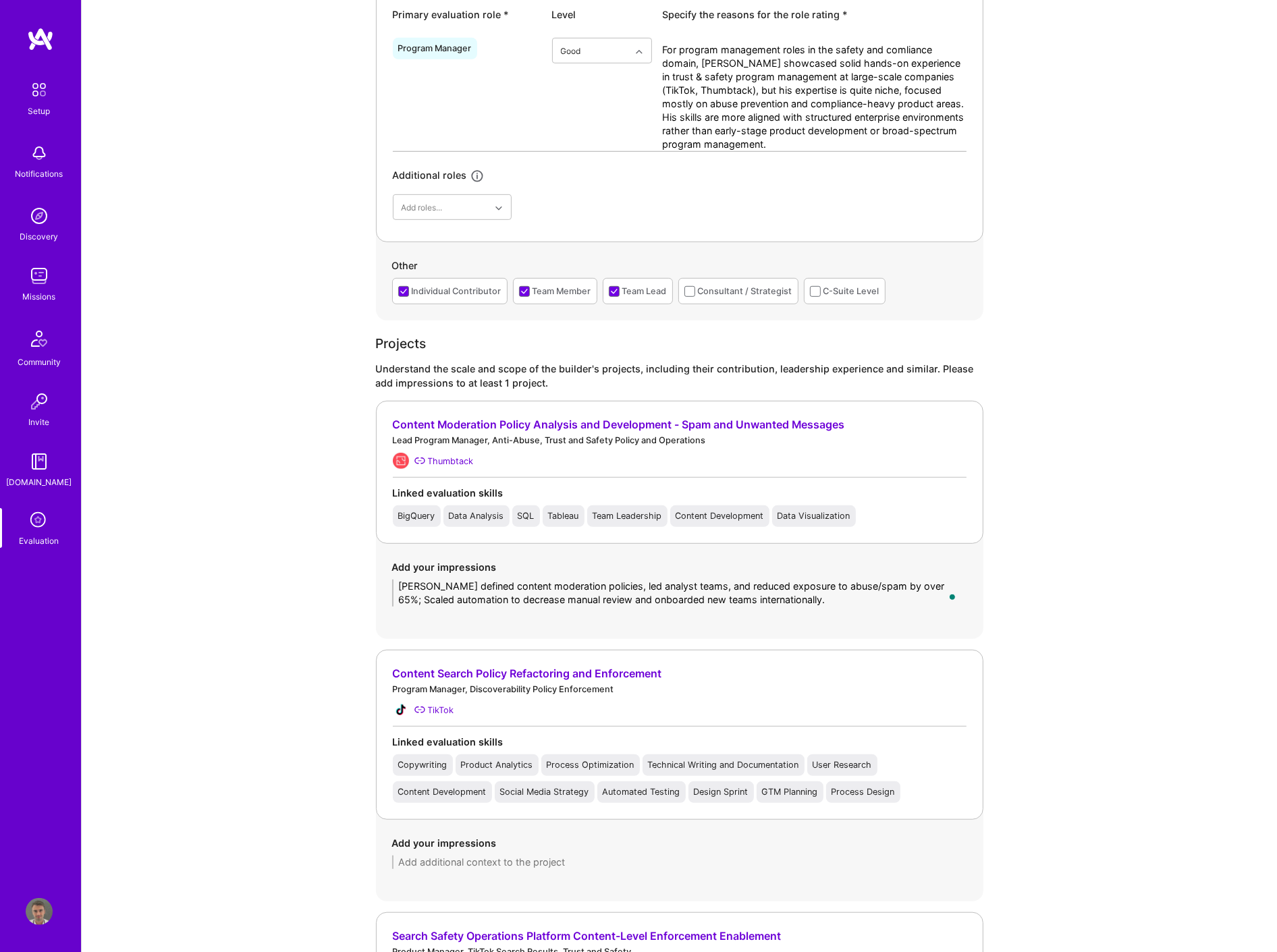
scroll to position [675, 0]
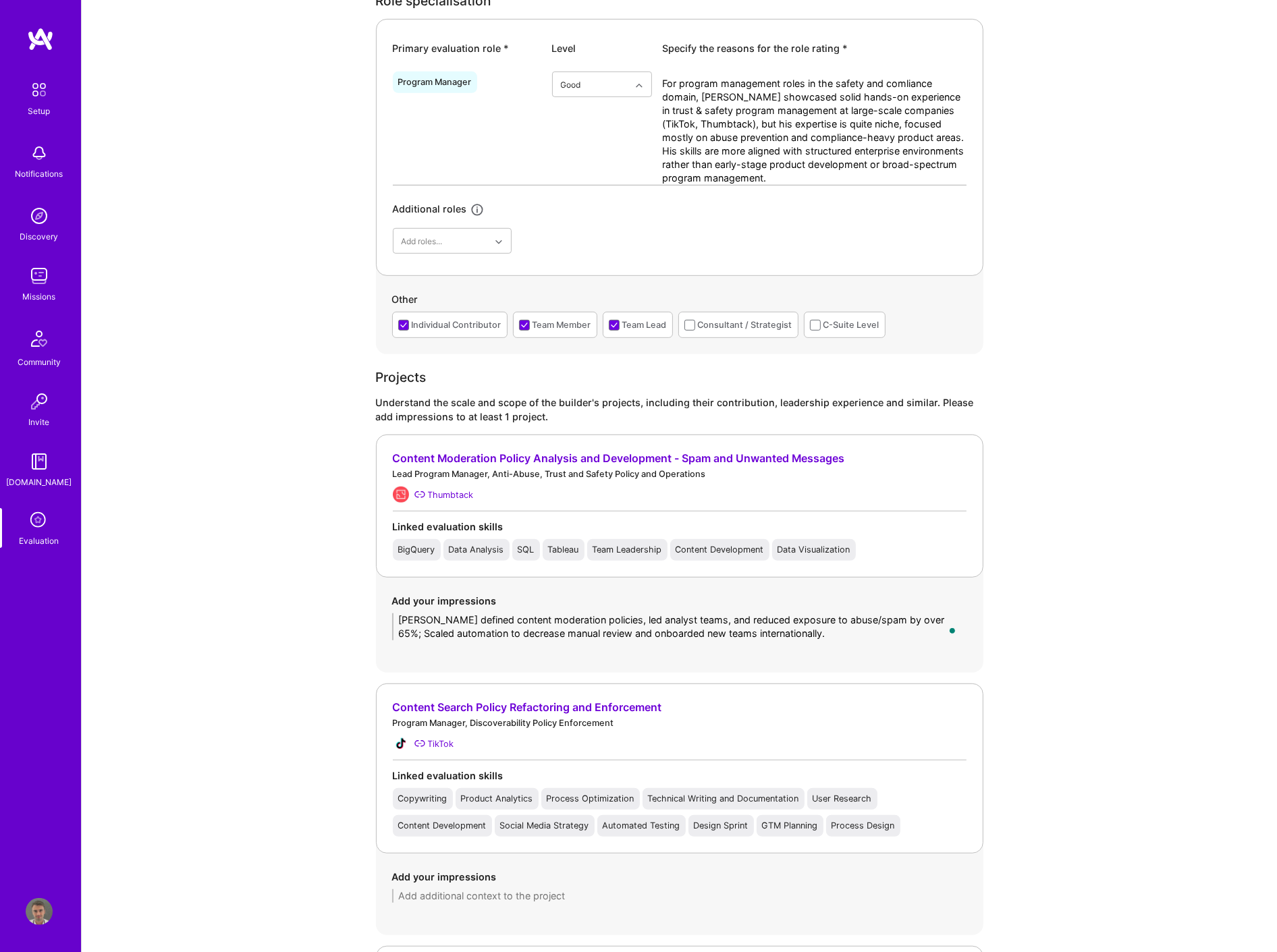
click at [751, 133] on textarea "For program management roles in the safety and comliance domain, Bryce showcase…" at bounding box center [814, 131] width 304 height 108
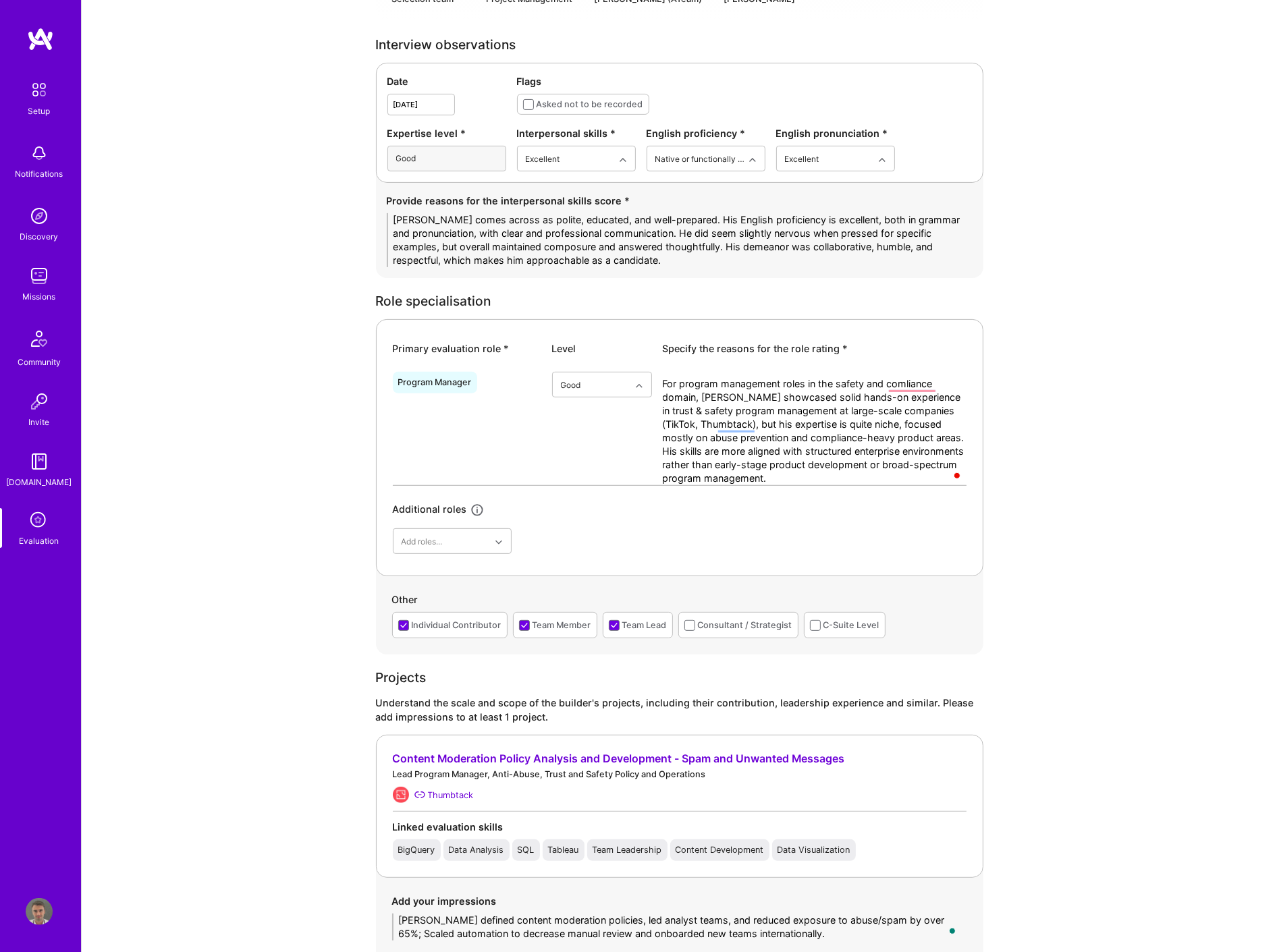
click at [671, 225] on textarea "[PERSON_NAME] comes across as polite, educated, and well-prepared. His English …" at bounding box center [679, 240] width 586 height 54
click at [858, 476] on div at bounding box center [958, 475] width 12 height 16
click at [839, 449] on textarea "For program management roles in the safety and comliance domain, Bryce showcase…" at bounding box center [814, 431] width 304 height 108
click at [858, 383] on textarea "For program management roles in the safety and comliance domain, Bryce showcase…" at bounding box center [814, 431] width 304 height 108
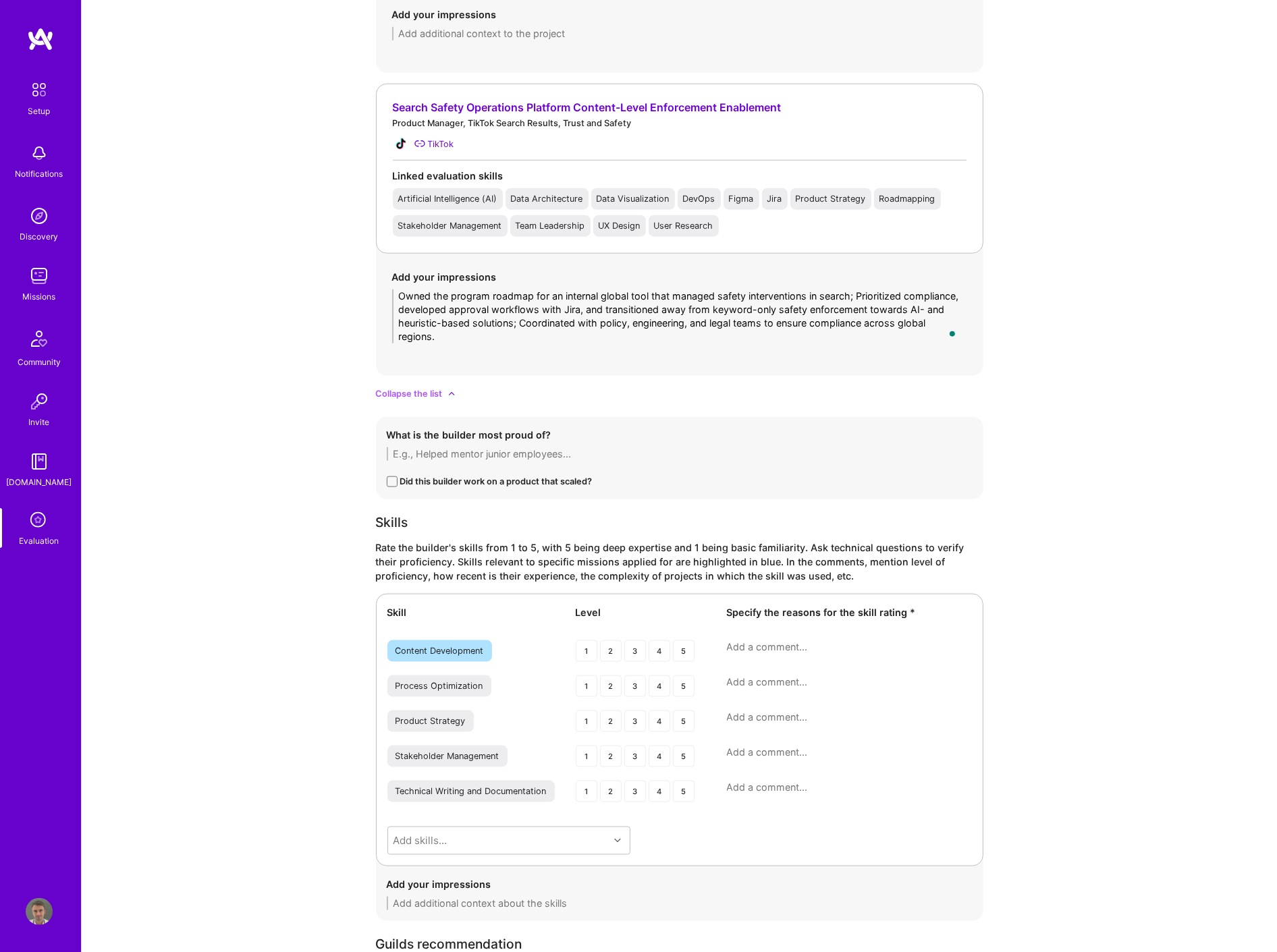
scroll to position [1724, 0]
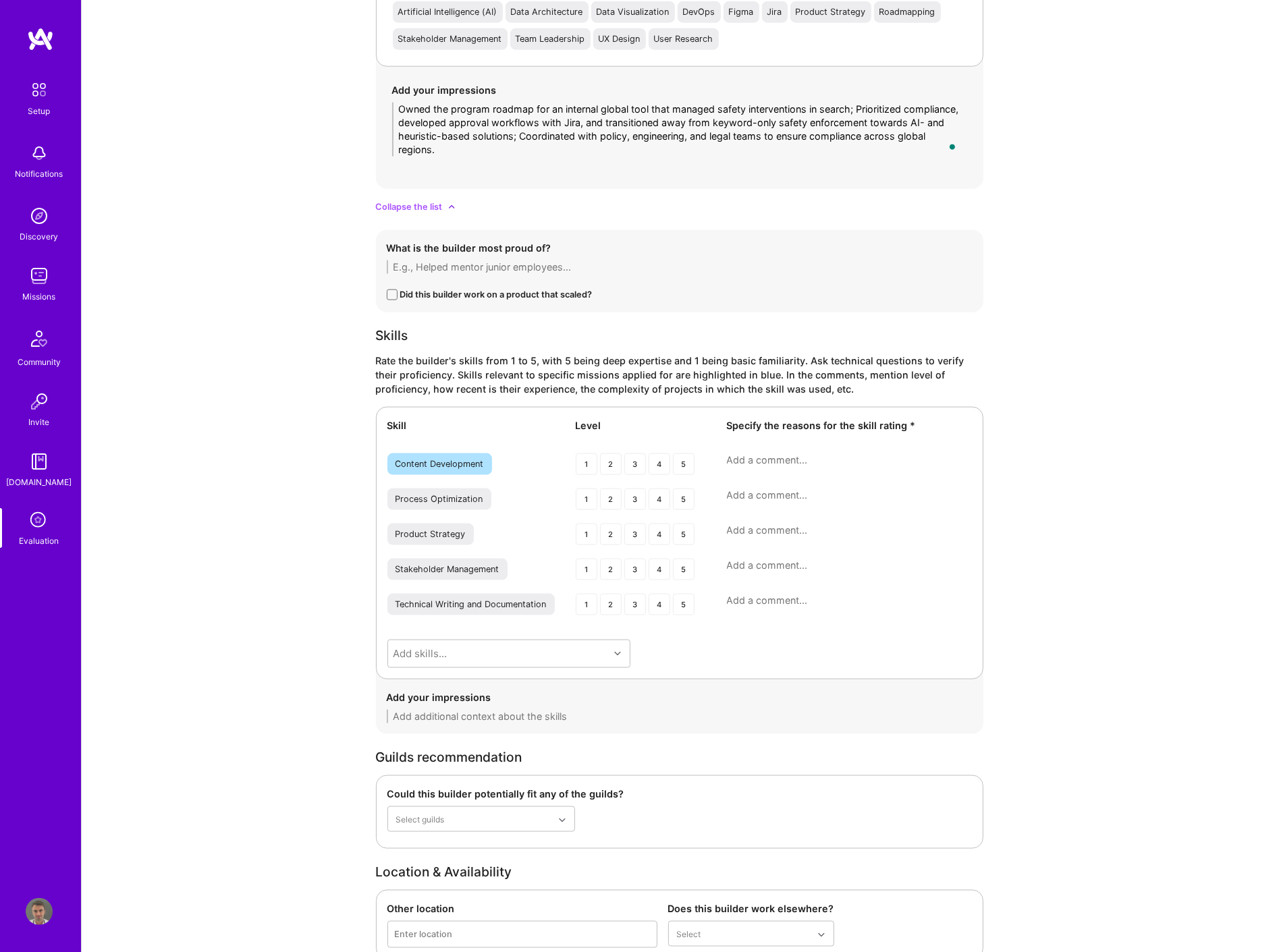
type textarea "For program management roles in the safety and compliance domain, [PERSON_NAME]…"
click at [530, 272] on textarea at bounding box center [679, 268] width 586 height 14
paste textarea "Bryce highlighted his leadership in building the Search Safety Operations Platf…"
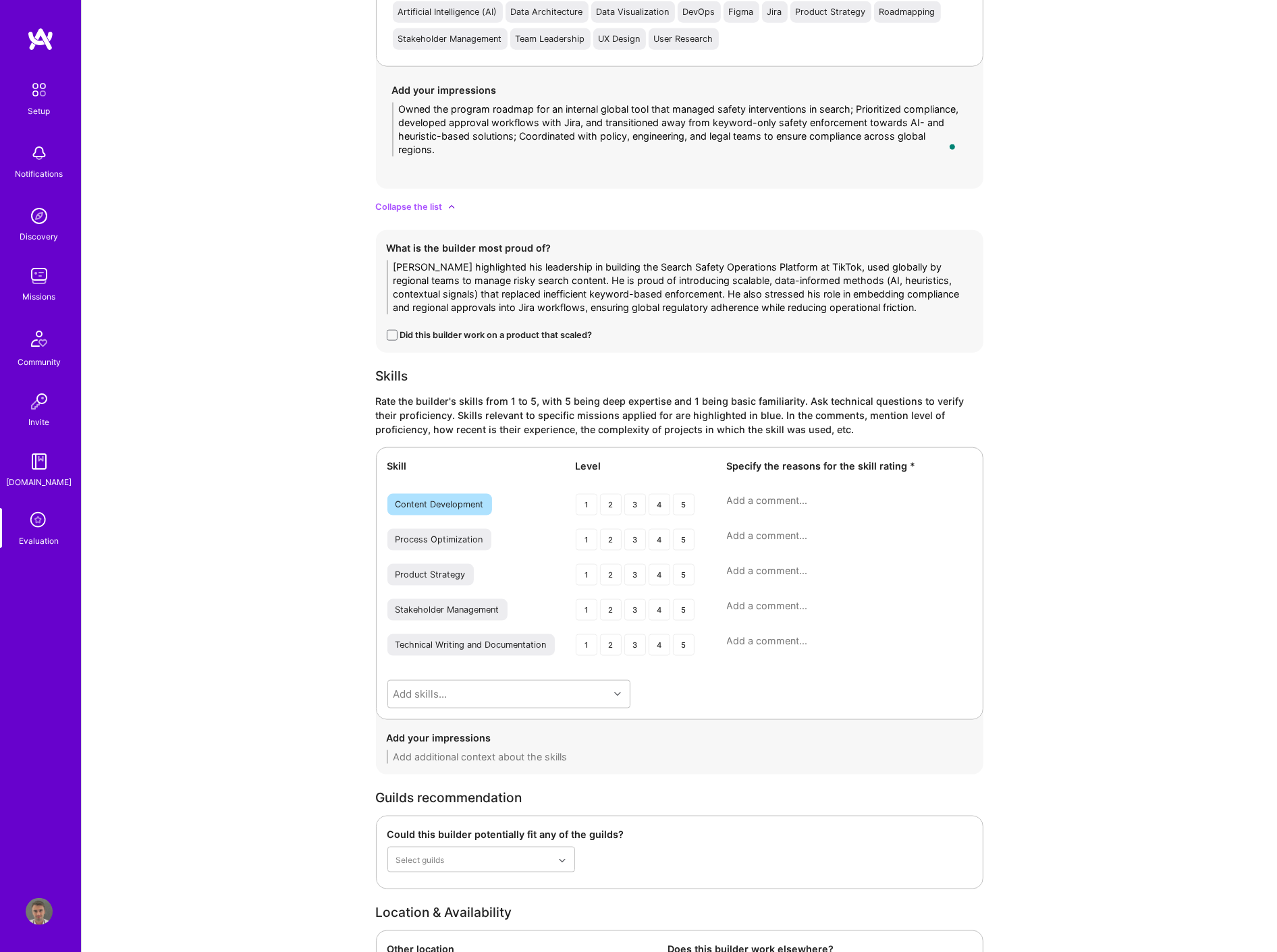
drag, startPoint x: 680, startPoint y: 293, endPoint x: 907, endPoint y: 304, distance: 227.3
click at [858, 304] on textarea "Bryce highlighted his leadership in building the Search Safety Operations Platf…" at bounding box center [679, 288] width 586 height 54
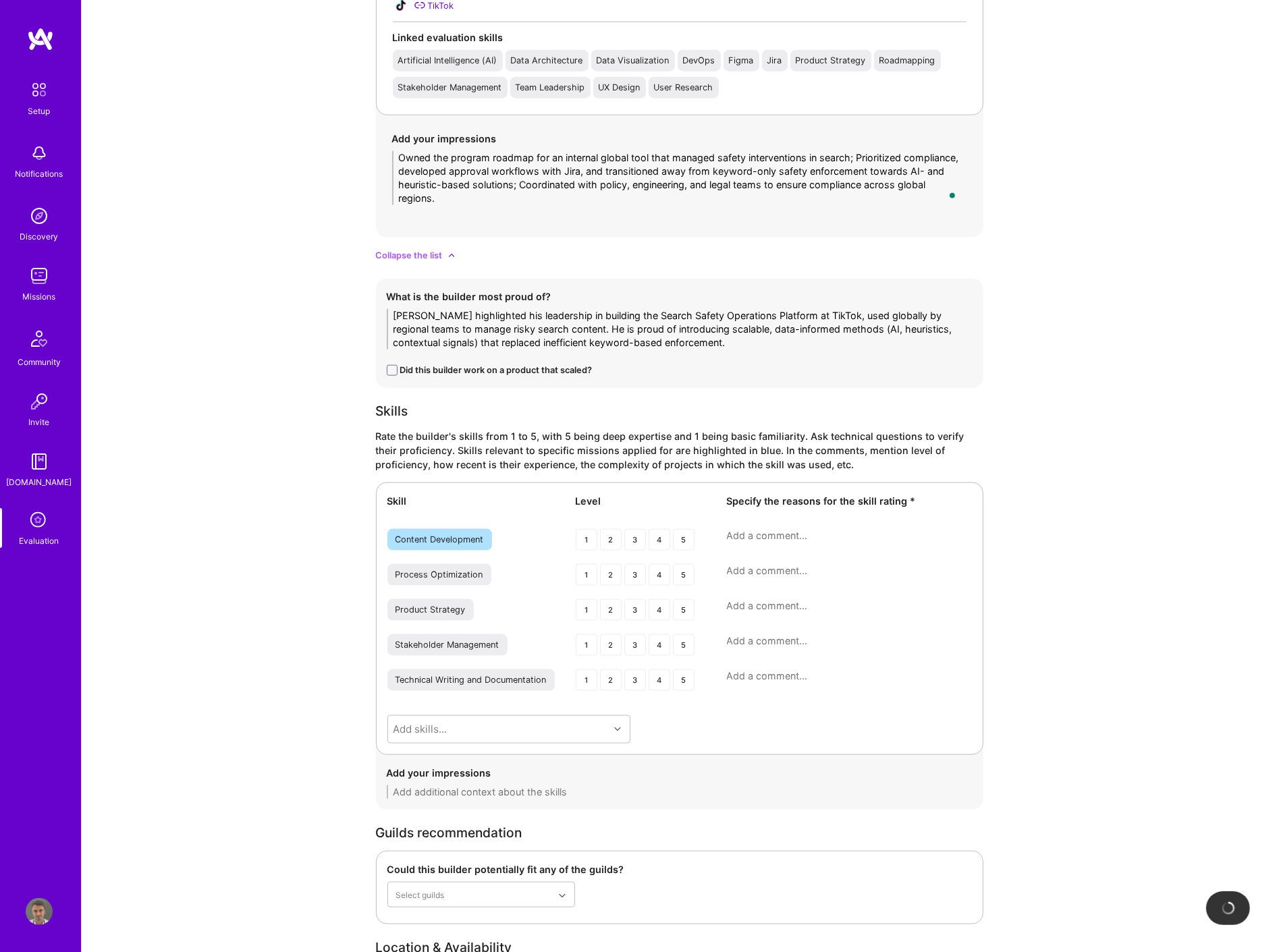
scroll to position [1650, 0]
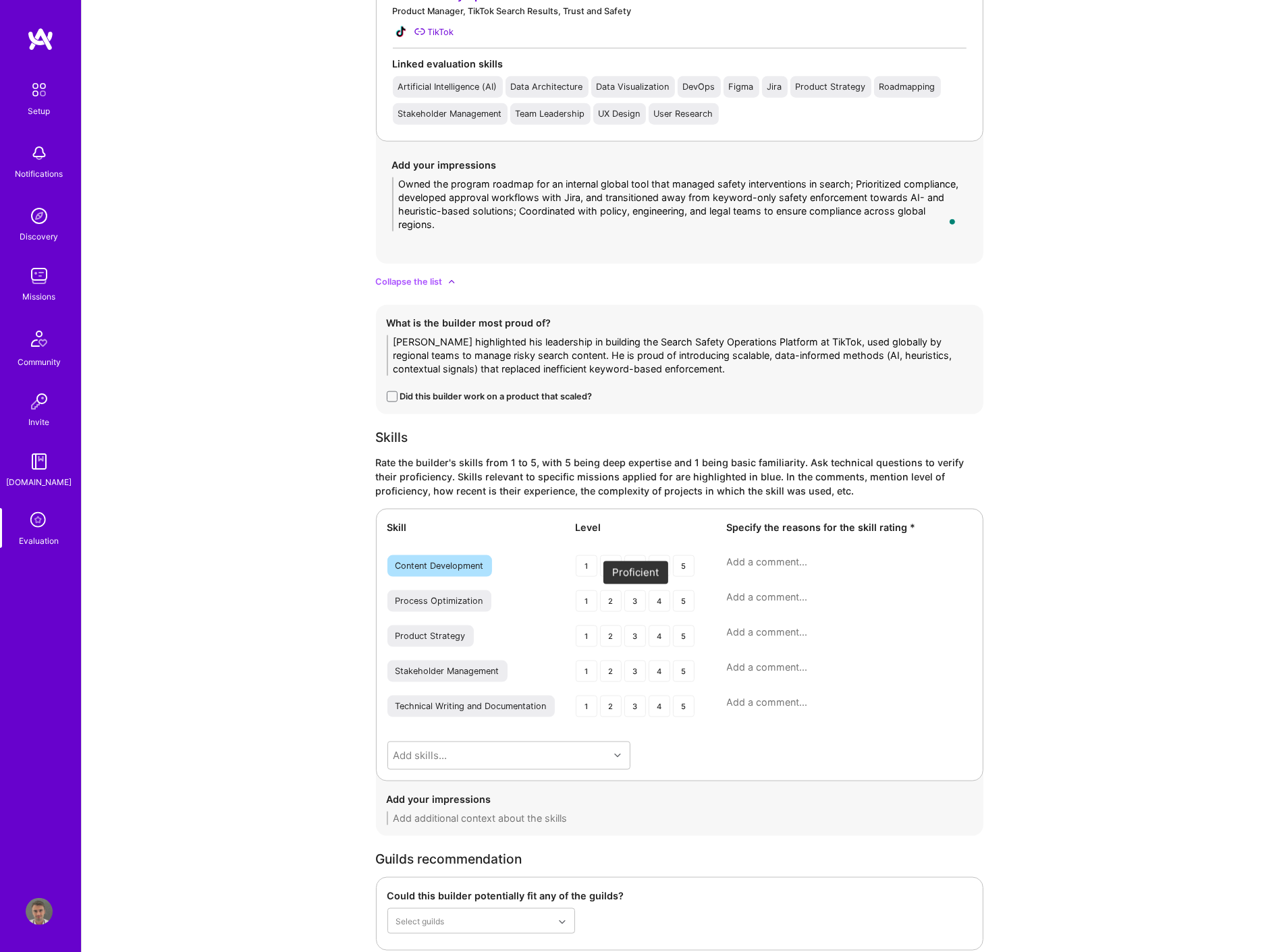
type textarea "[PERSON_NAME] highlighted his leadership in building the Search Safety Operatio…"
click at [637, 599] on div "3" at bounding box center [635, 601] width 21 height 21
click at [660, 635] on div "4" at bounding box center [659, 636] width 21 height 21
click at [642, 671] on div "3" at bounding box center [635, 671] width 21 height 21
click at [636, 707] on div "3" at bounding box center [635, 707] width 21 height 21
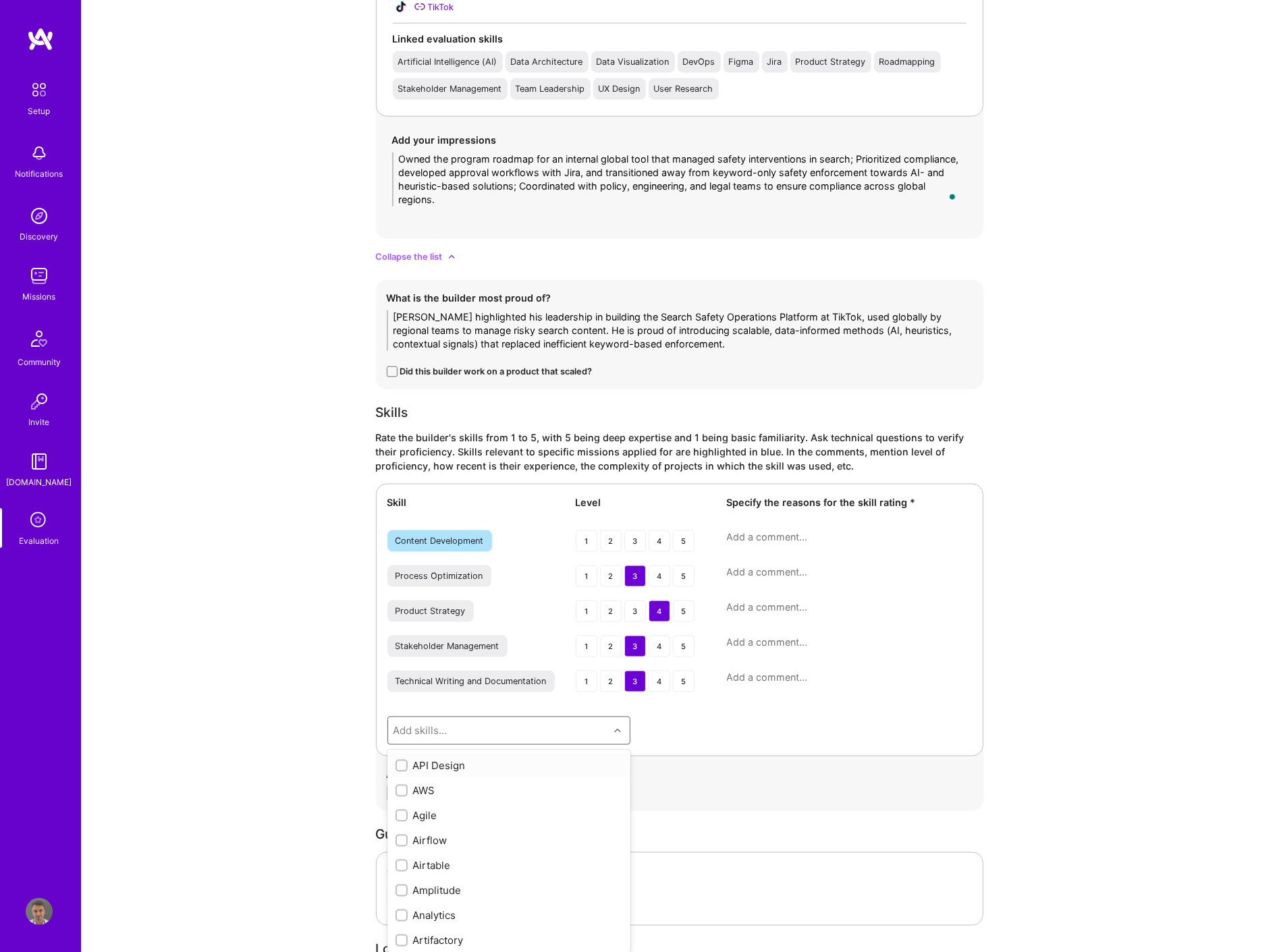
click at [595, 745] on div "option API Design focused, 1 of 78. 78 results available. Use Up and Down to ch…" at bounding box center [508, 731] width 243 height 28
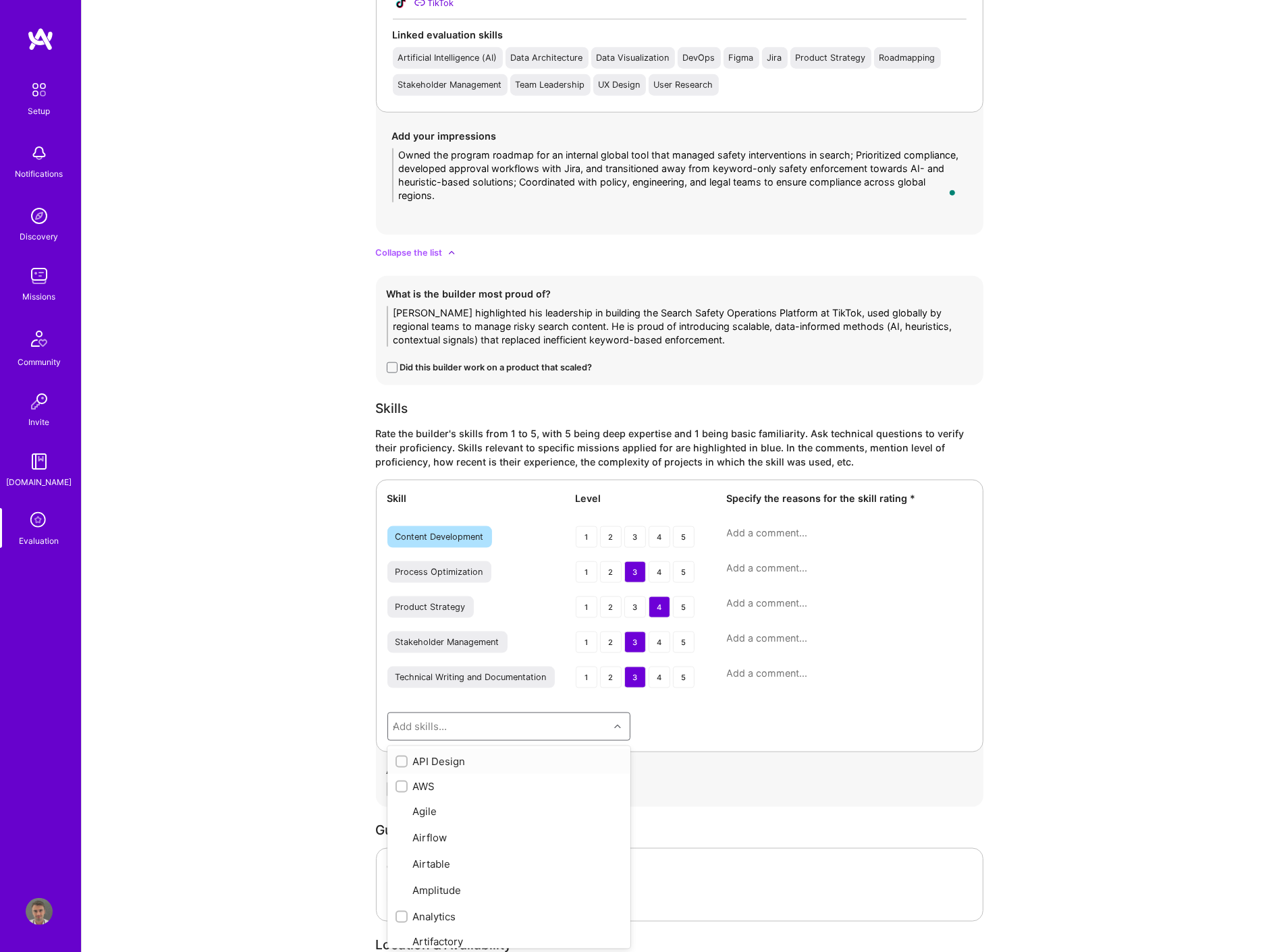
scroll to position [1681, 0]
type input "sta"
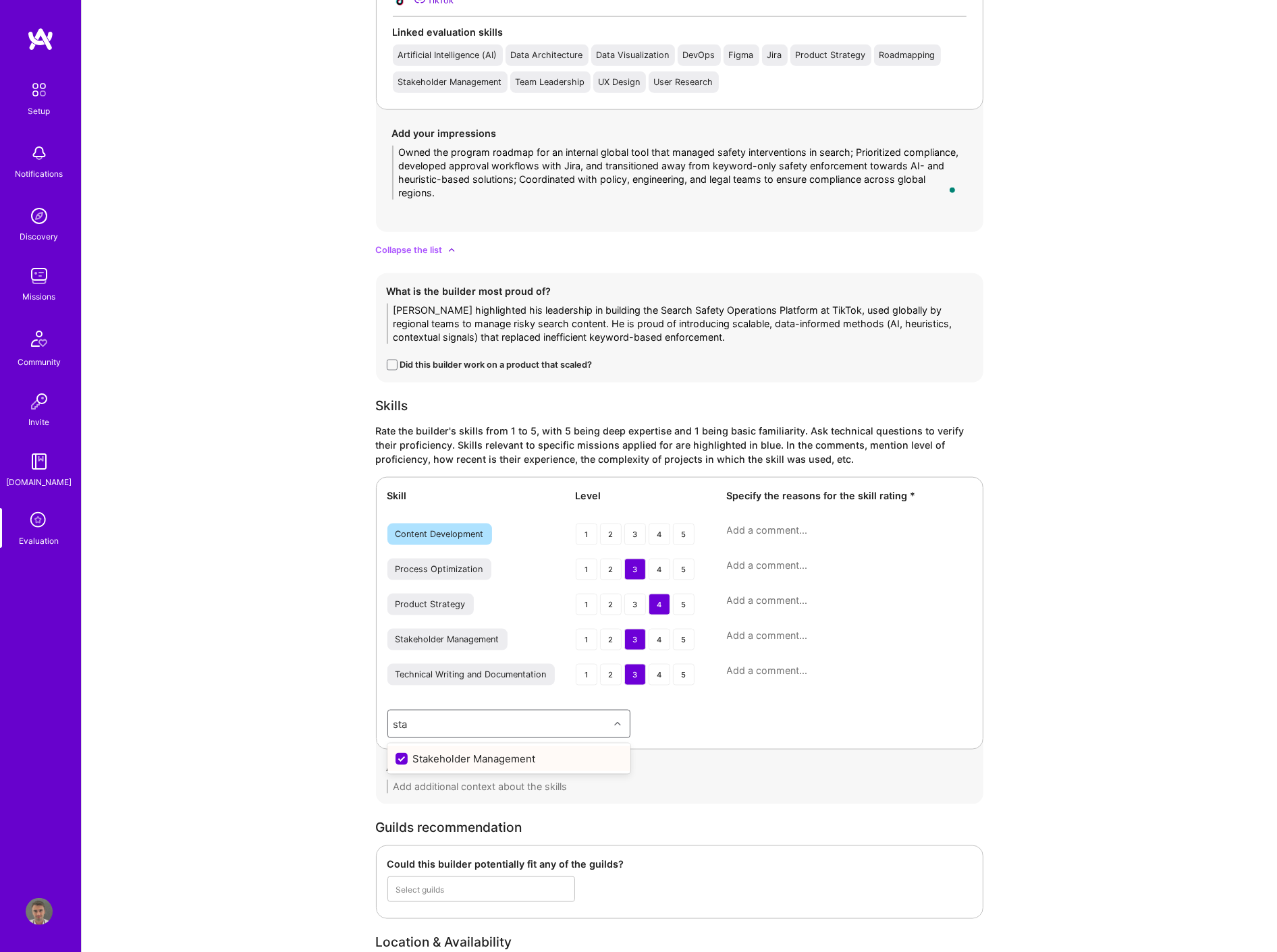
click at [548, 756] on div "Stakeholder Management" at bounding box center [509, 759] width 227 height 15
checkbox input "true"
click at [770, 636] on textarea at bounding box center [849, 636] width 245 height 14
paste textarea "Demonstrated ability to handle disagreements politely (e.g., saying no to stake…"
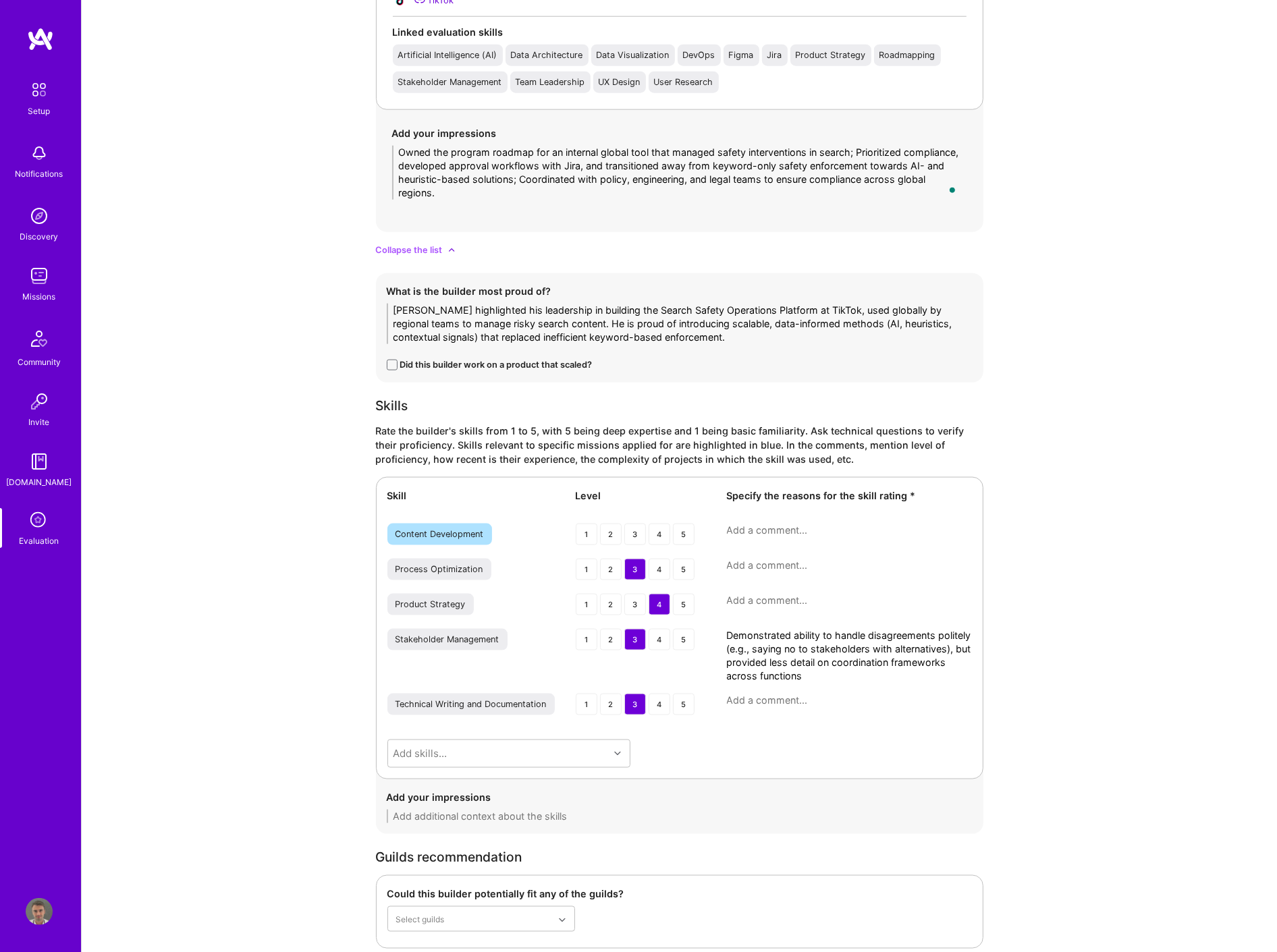
type textarea "Demonstrated ability to handle disagreements politely (e.g., saying no to stake…"
click at [745, 568] on textarea at bounding box center [849, 566] width 245 height 14
click at [743, 598] on textarea at bounding box center [849, 601] width 245 height 14
paste textarea "Proven in structured, compliance-heavy contexts, though experience is niche to …"
type textarea "Proven in structured, compliance-heavy contexts, though experience is niche to …"
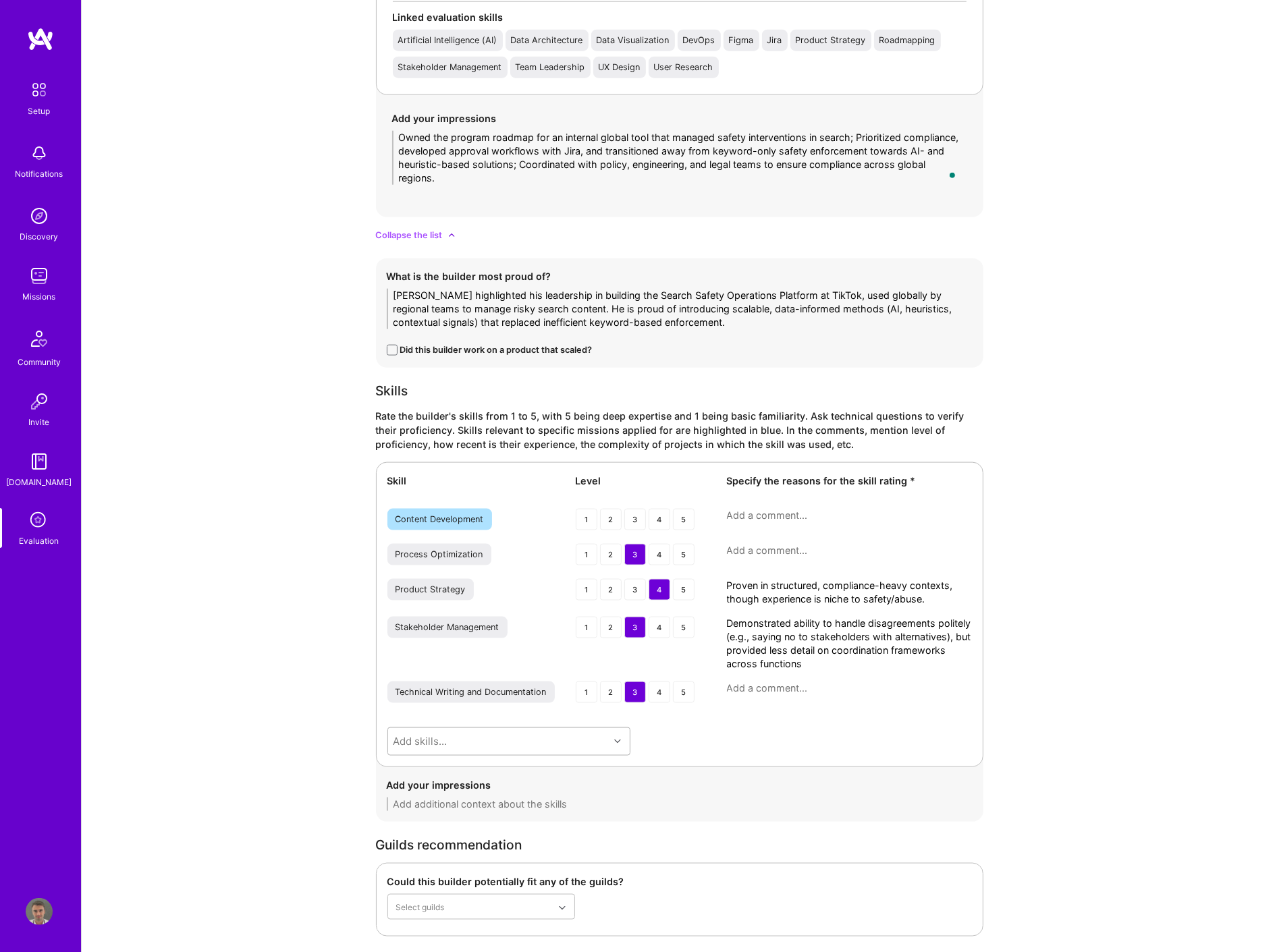
click at [532, 756] on div "Add skills..." at bounding box center [508, 741] width 243 height 28
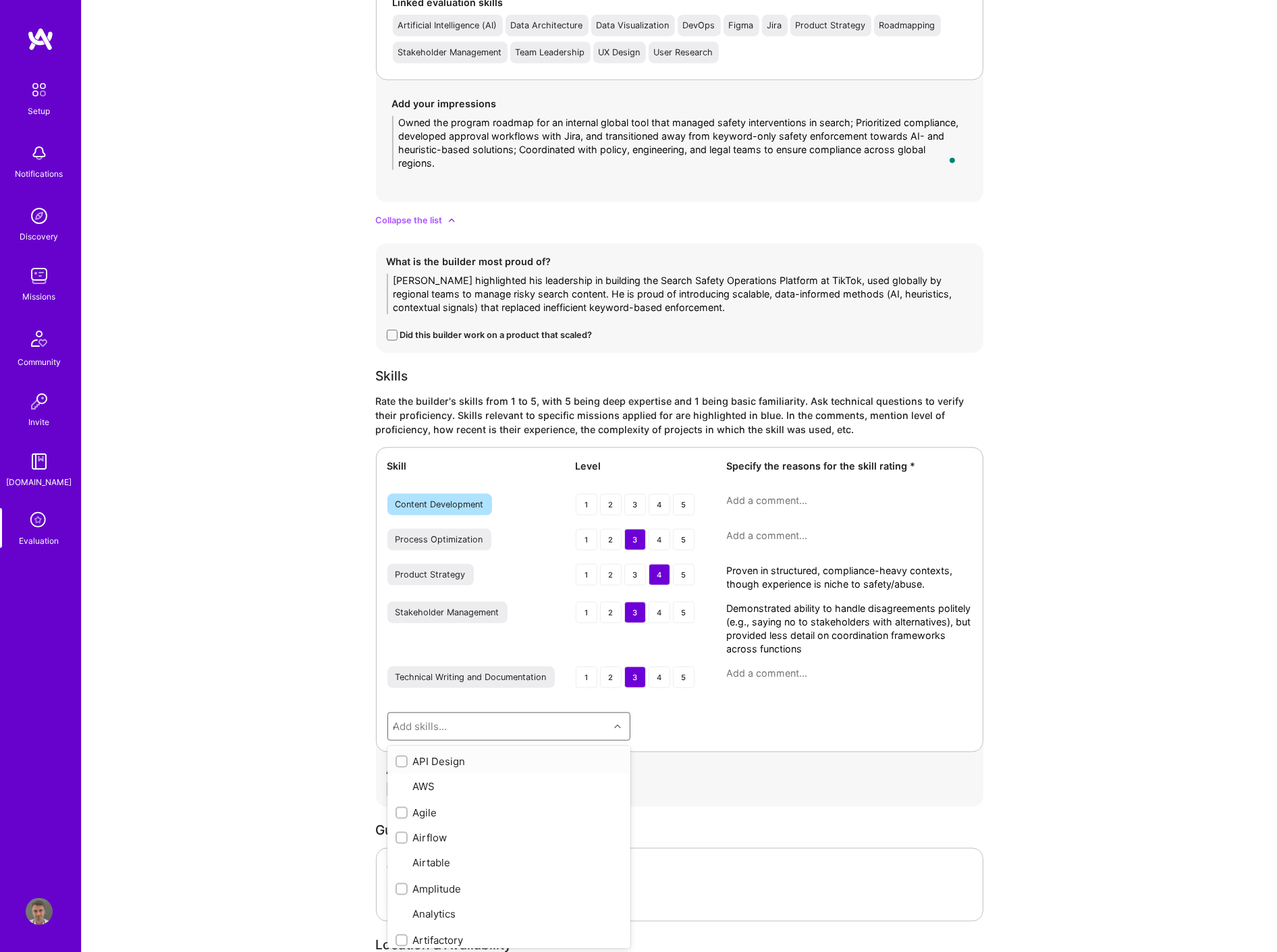
scroll to position [1715, 0]
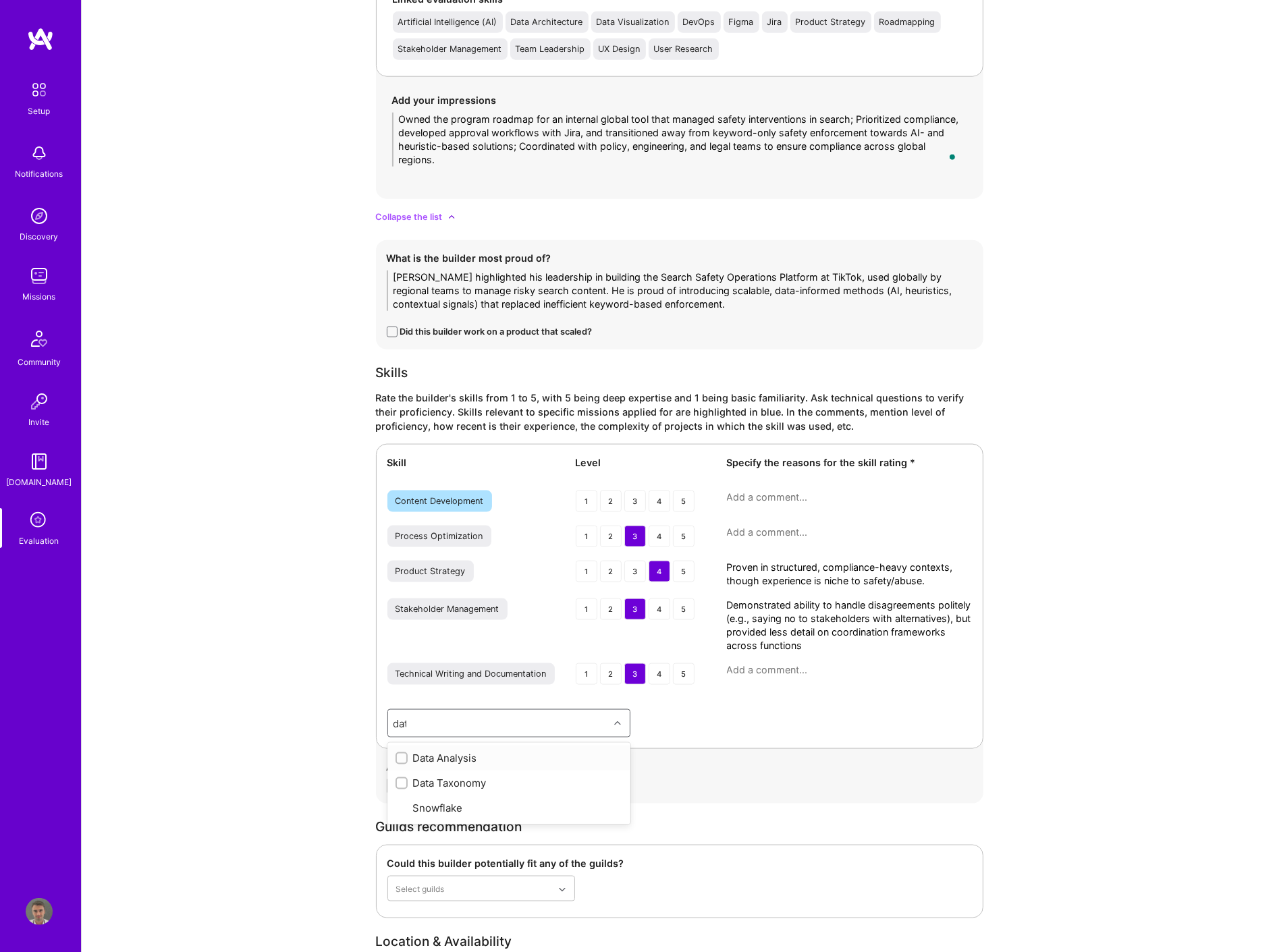
type input "data"
click at [402, 756] on input "checkbox" at bounding box center [403, 759] width 10 height 10
checkbox input "true"
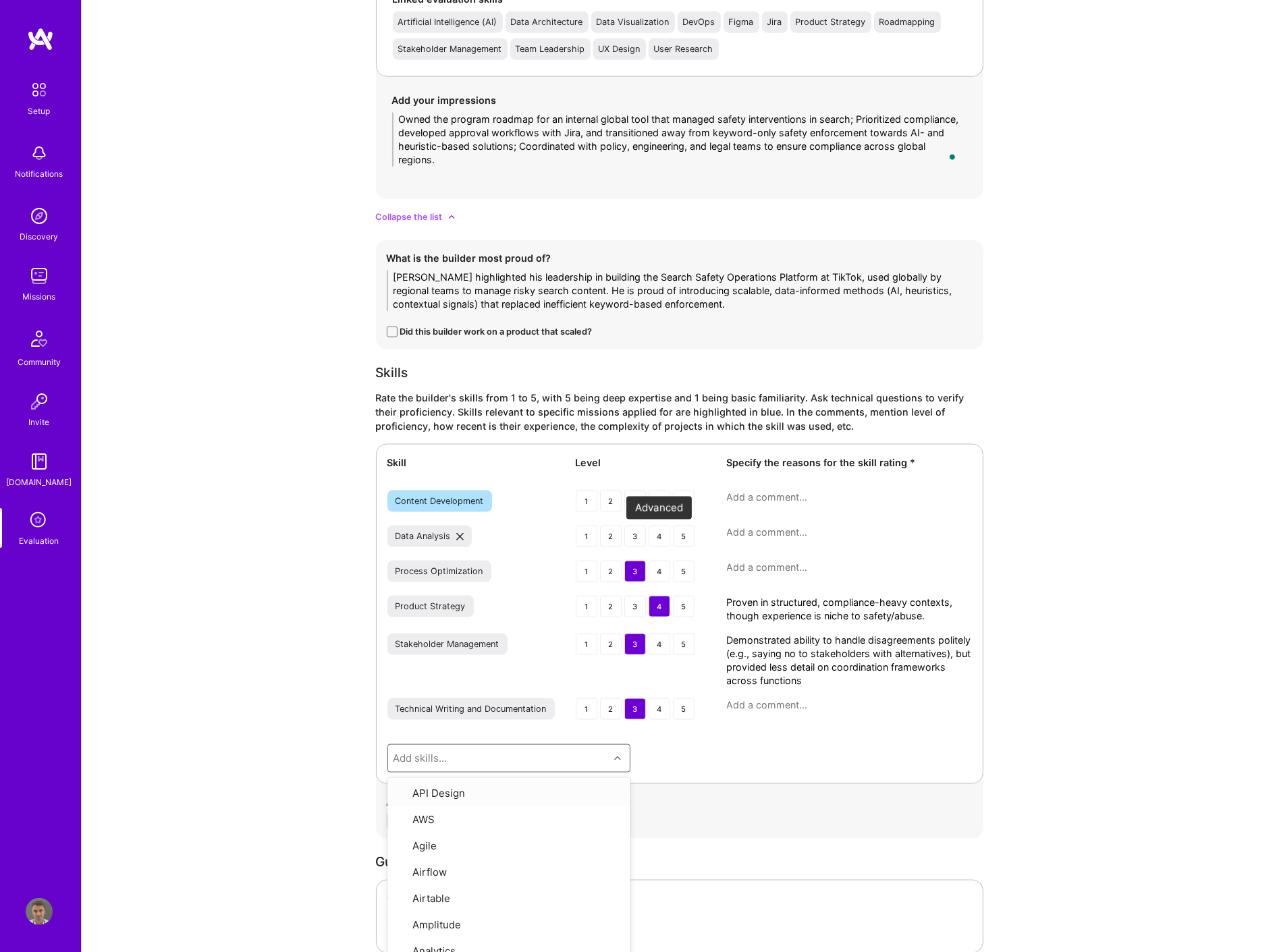
click at [655, 535] on div "4" at bounding box center [659, 536] width 21 height 21
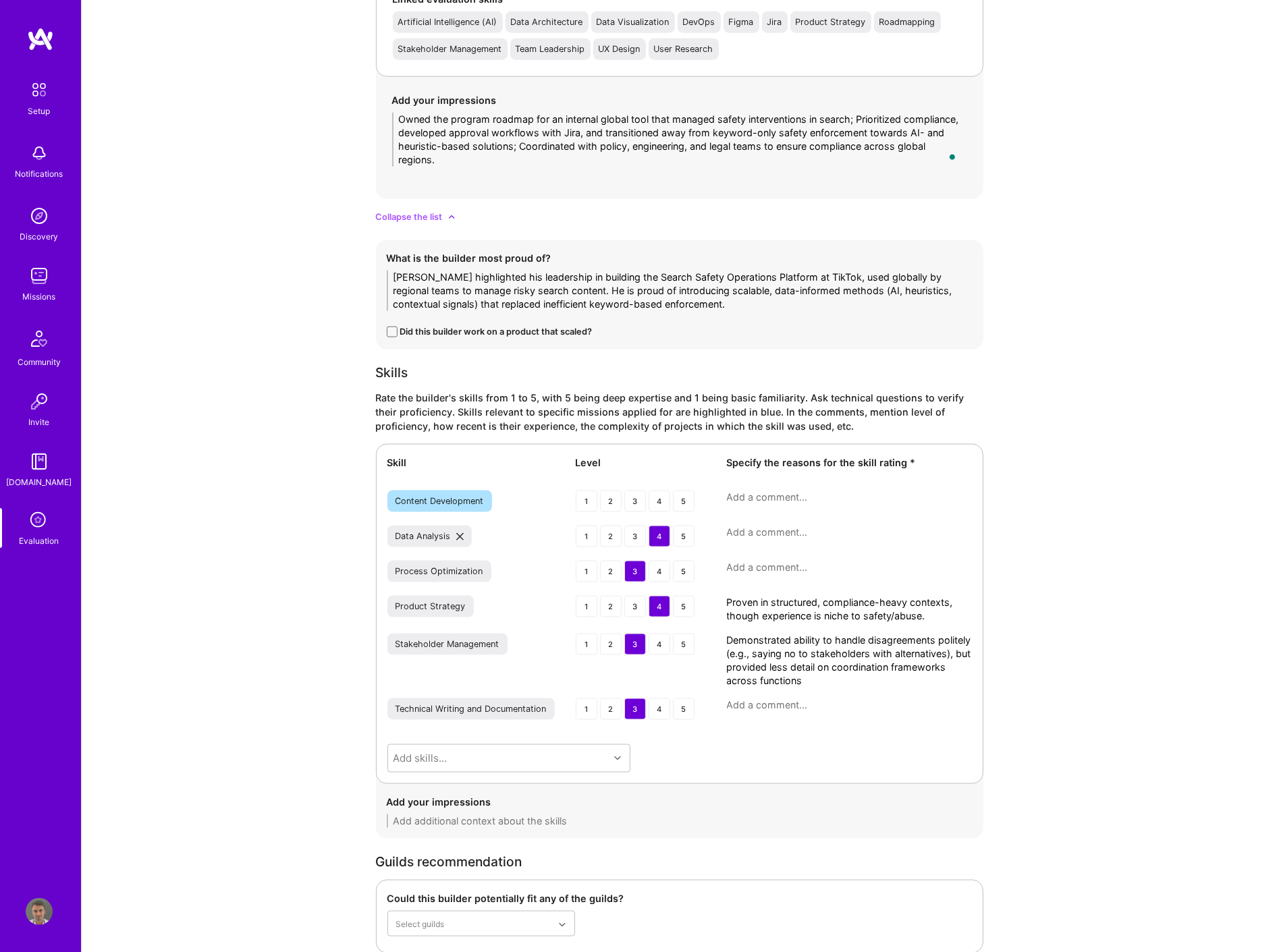
click at [753, 528] on textarea at bounding box center [849, 532] width 245 height 14
paste textarea "trong skills in SQL, Tableau, dashboarding, and KPI/metrics definition"
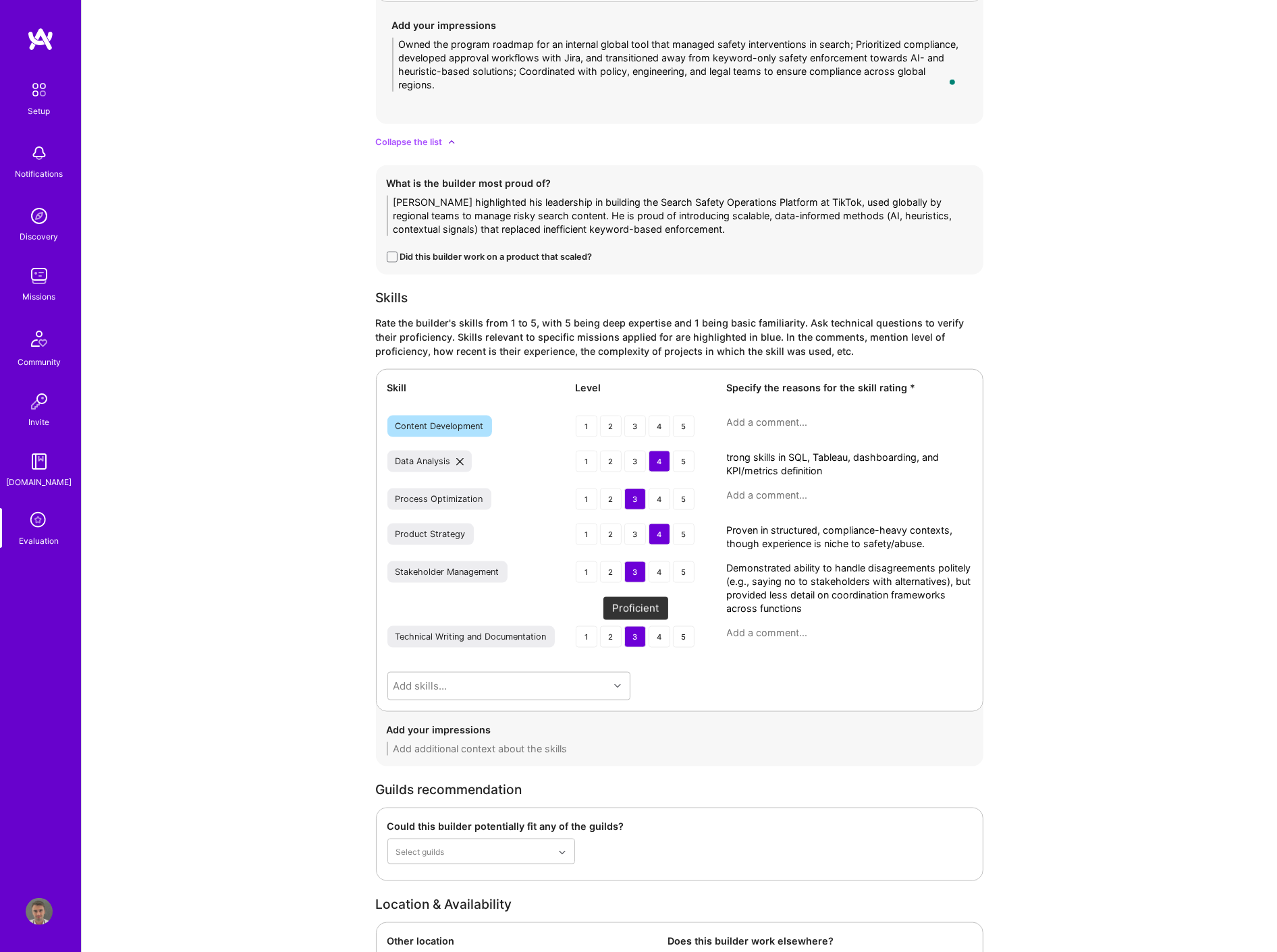
type textarea "trong skills in SQL, Tableau, dashboarding, and KPI/metrics definition"
click at [625, 630] on div "3" at bounding box center [635, 637] width 21 height 21
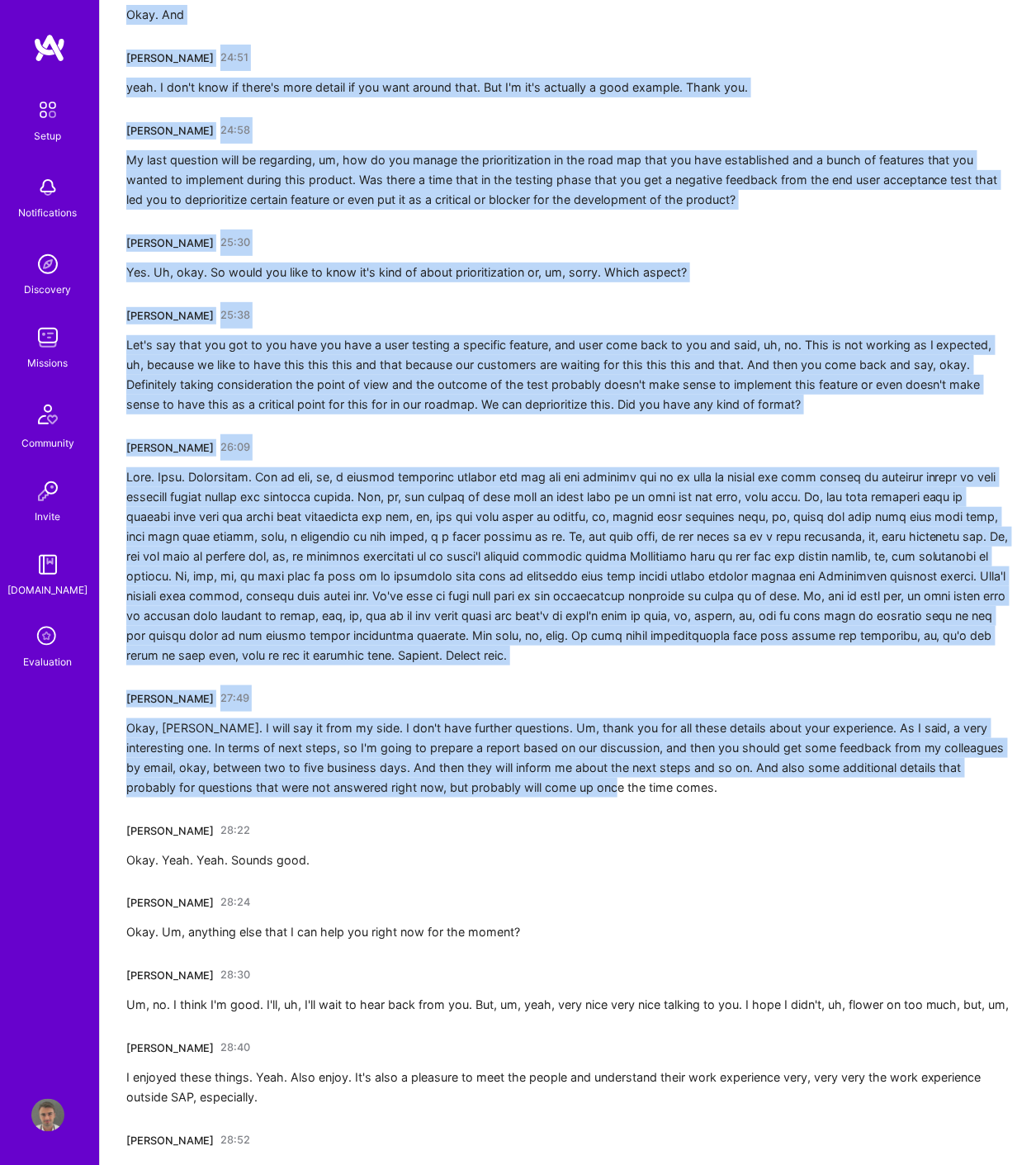
scroll to position [5832, 0]
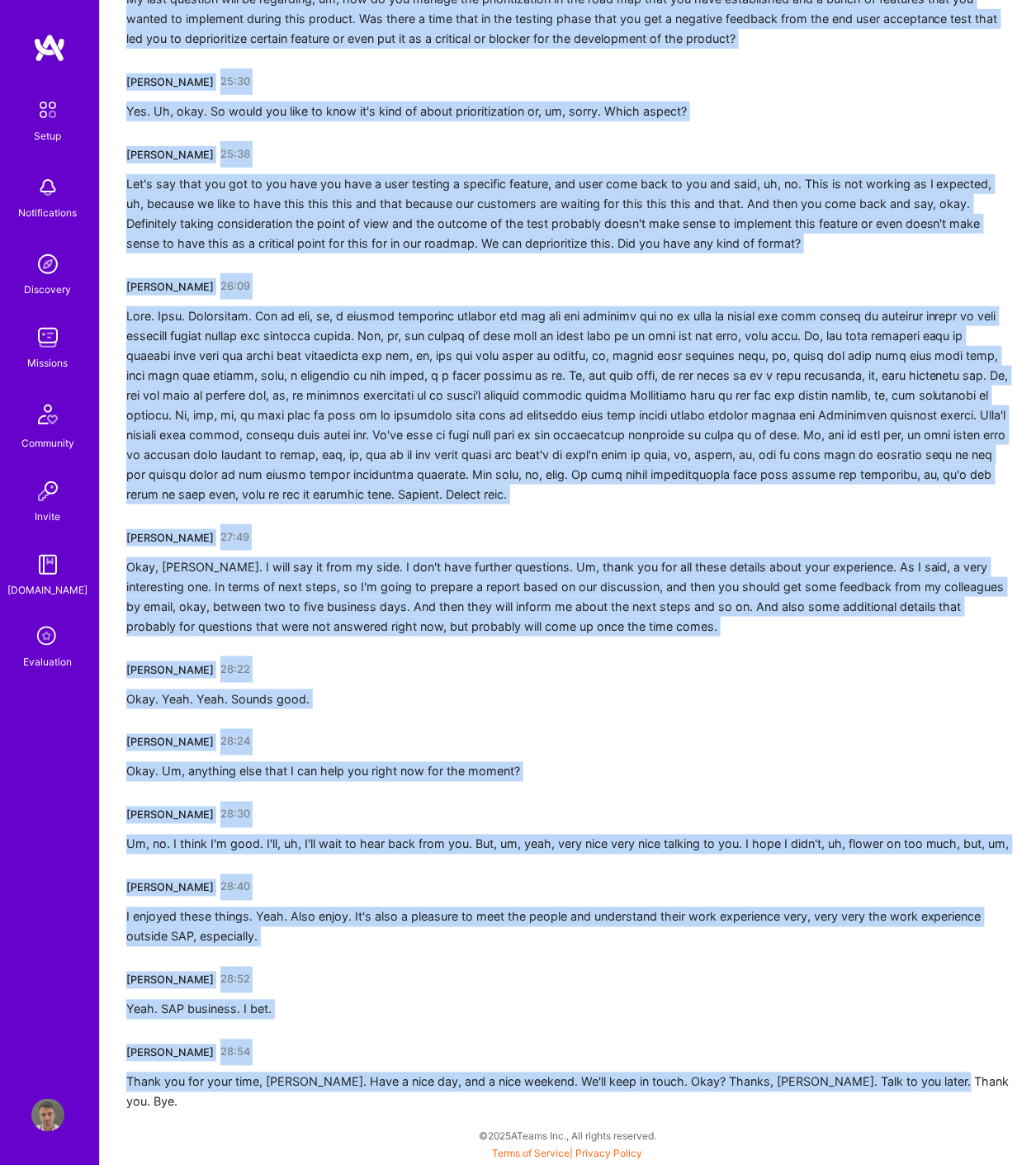
drag, startPoint x: 129, startPoint y: 293, endPoint x: 964, endPoint y: 1075, distance: 1144.0
copy div "Tiago Santos 00:00 How are you? Thiago, doing well. How are you? Awesome. Thank…"
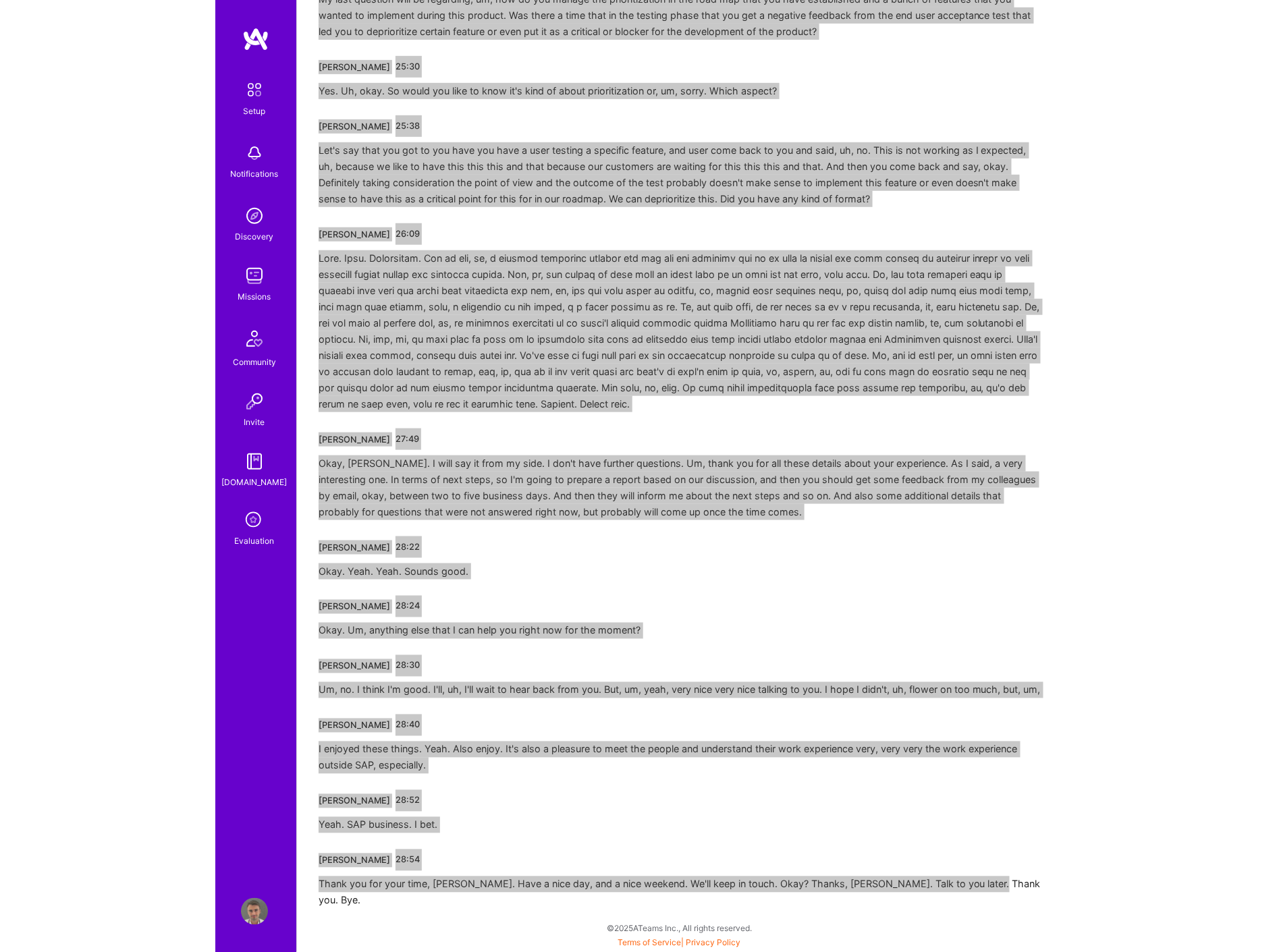
scroll to position [3794, 0]
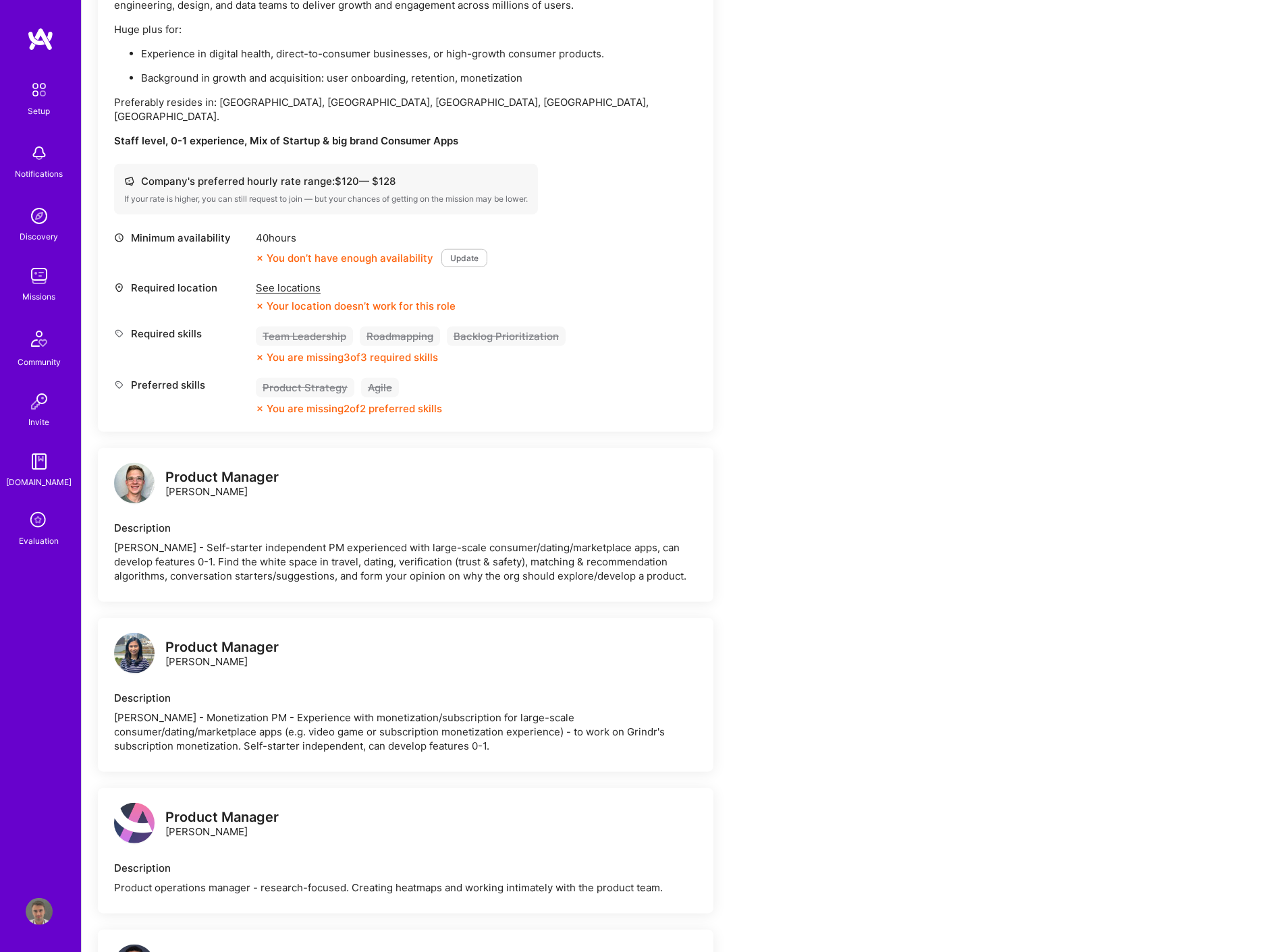
scroll to position [899, 0]
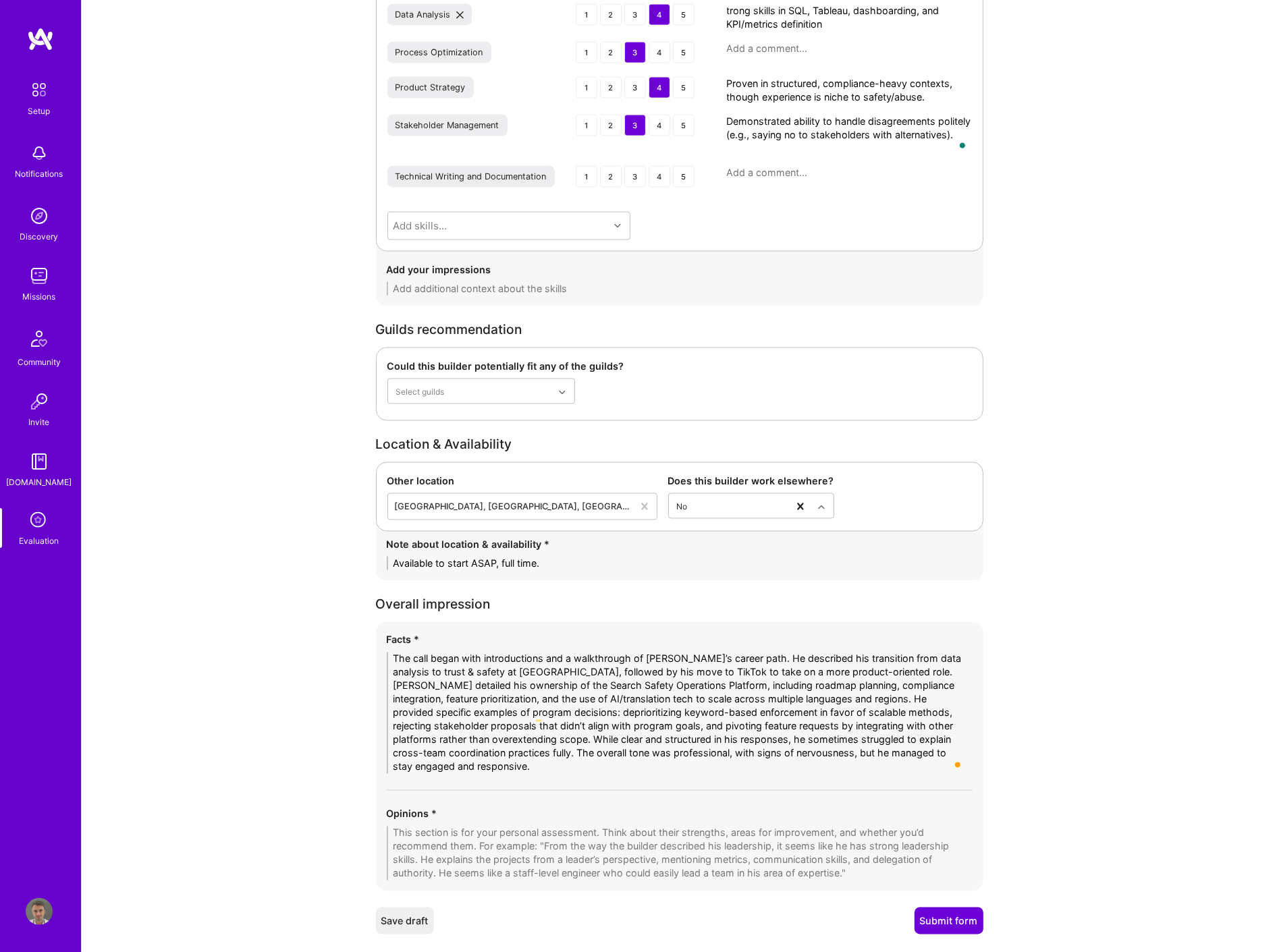
scroll to position [2262, 0]
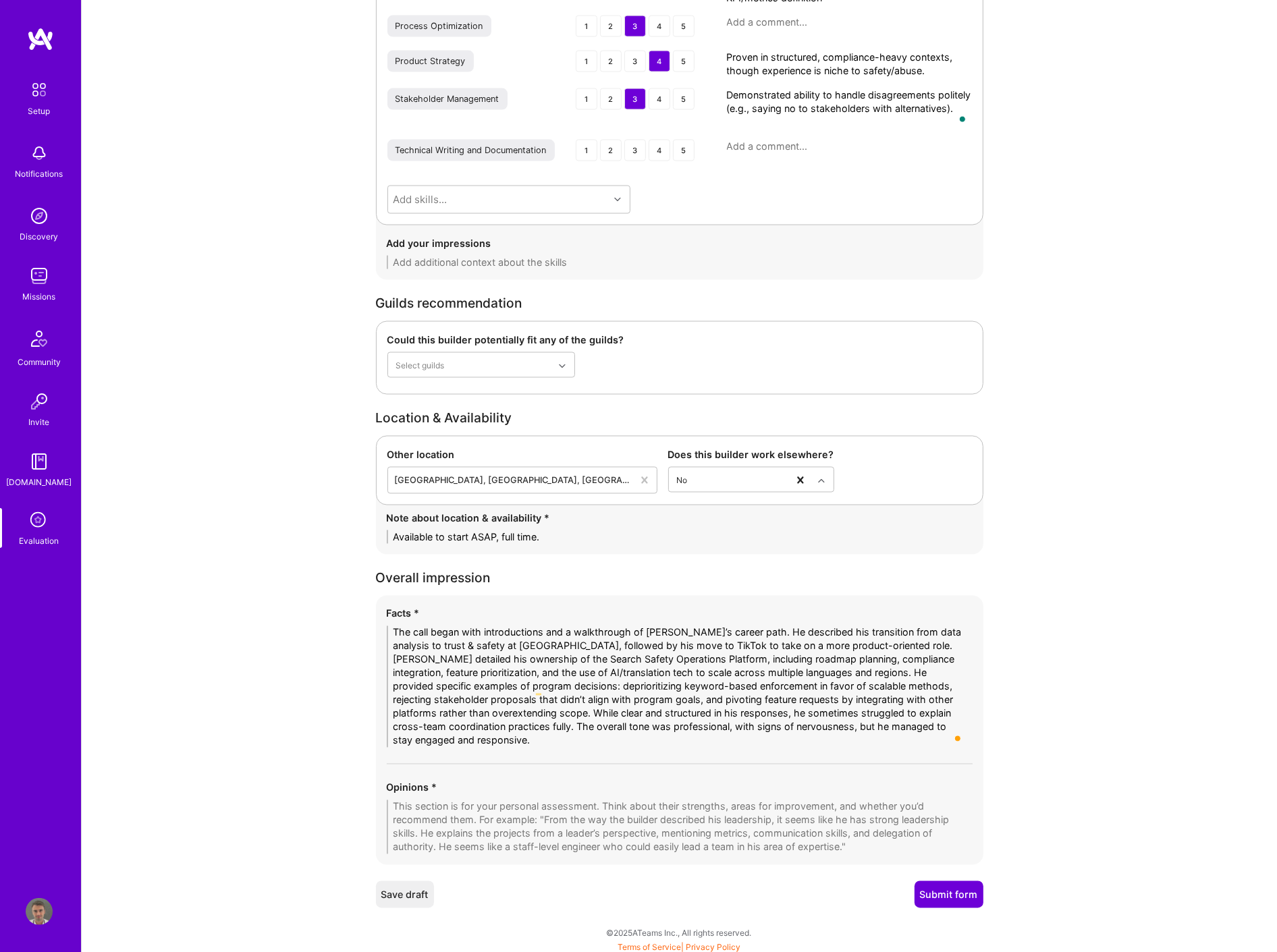
type textarea "The call began with introductions and a walkthrough of [PERSON_NAME]’s career p…"
click at [405, 812] on textarea at bounding box center [679, 828] width 586 height 54
paste textarea "[PERSON_NAME] brings a strong background in trust & safety program management a…"
type textarea "[PERSON_NAME] brings a strong background in trust & safety program management a…"
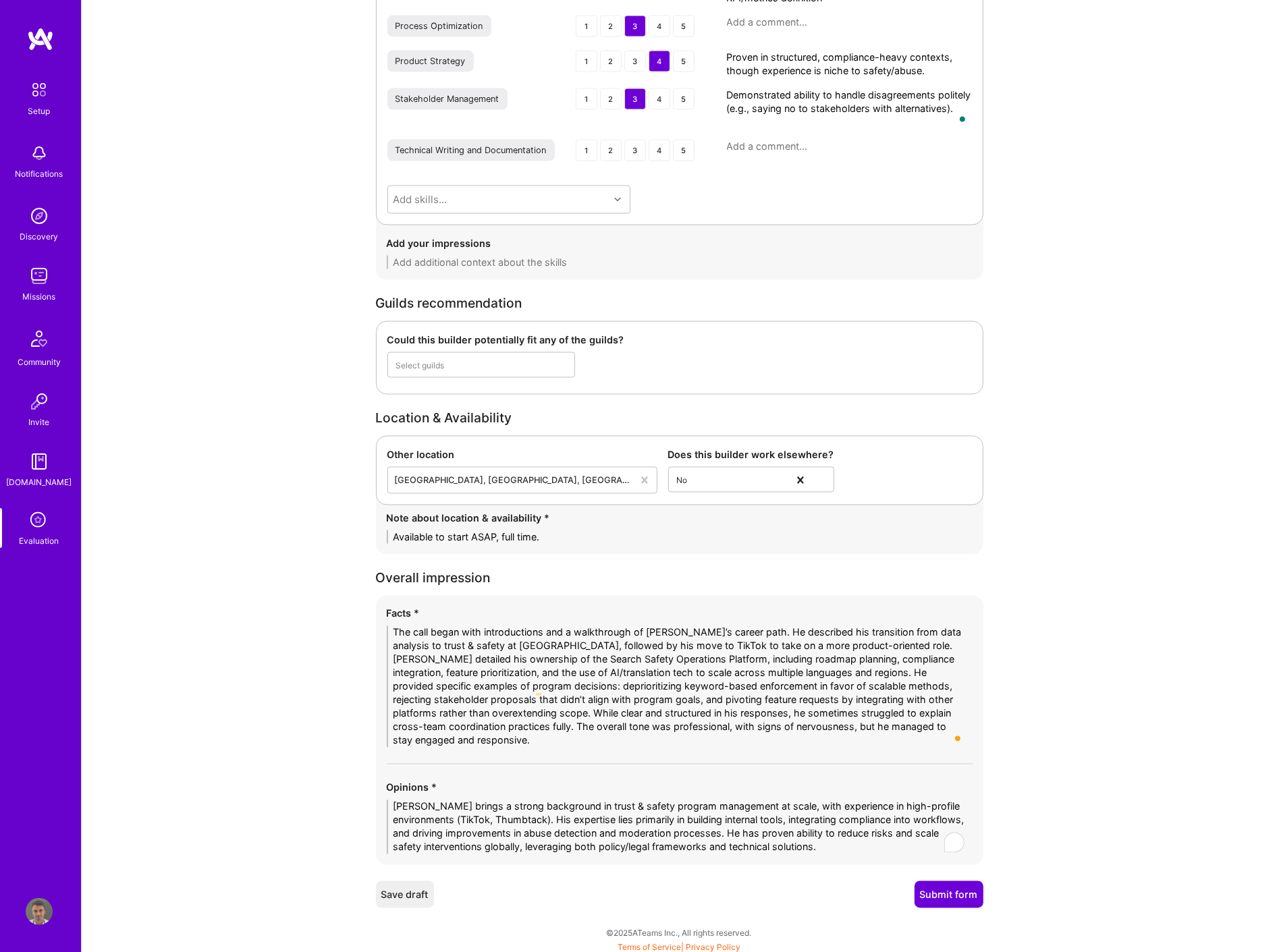
scroll to position [0, 0]
